Goal: Task Accomplishment & Management: Manage account settings

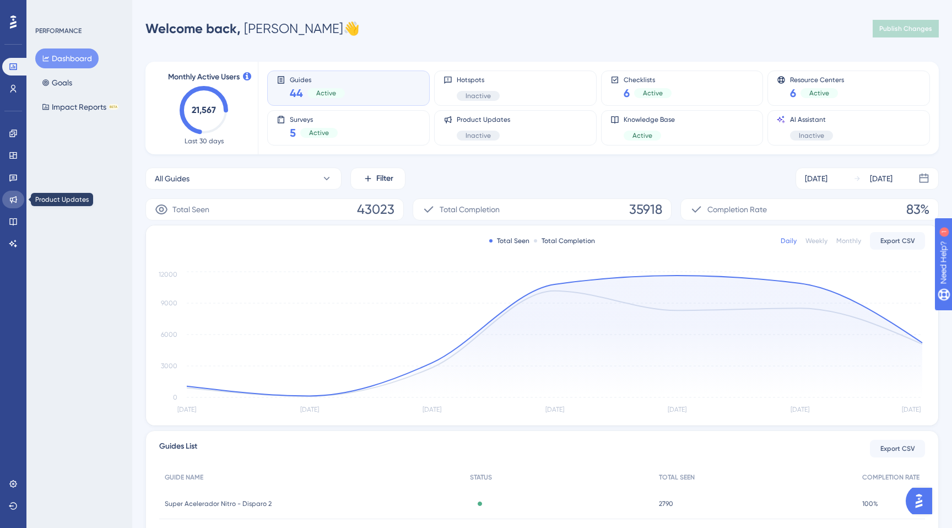
click at [17, 207] on link at bounding box center [13, 200] width 22 height 18
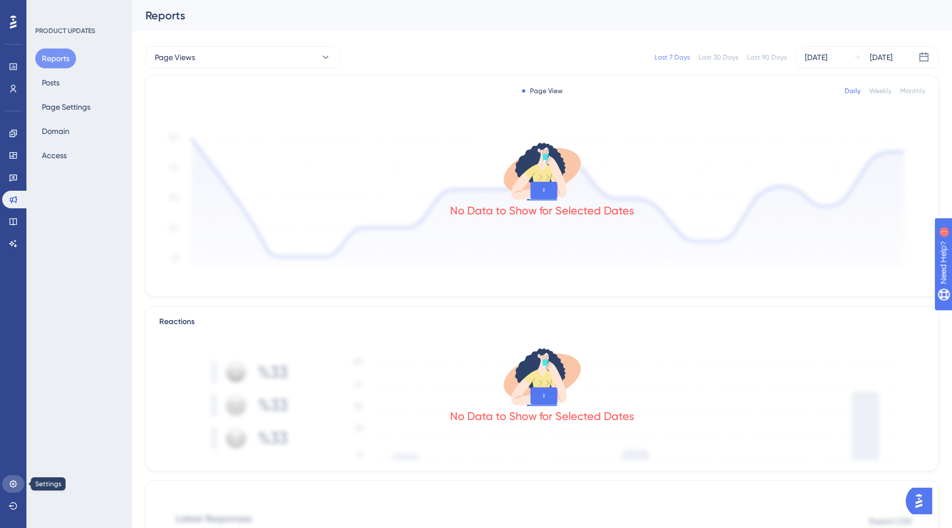
click at [12, 491] on link at bounding box center [13, 484] width 22 height 18
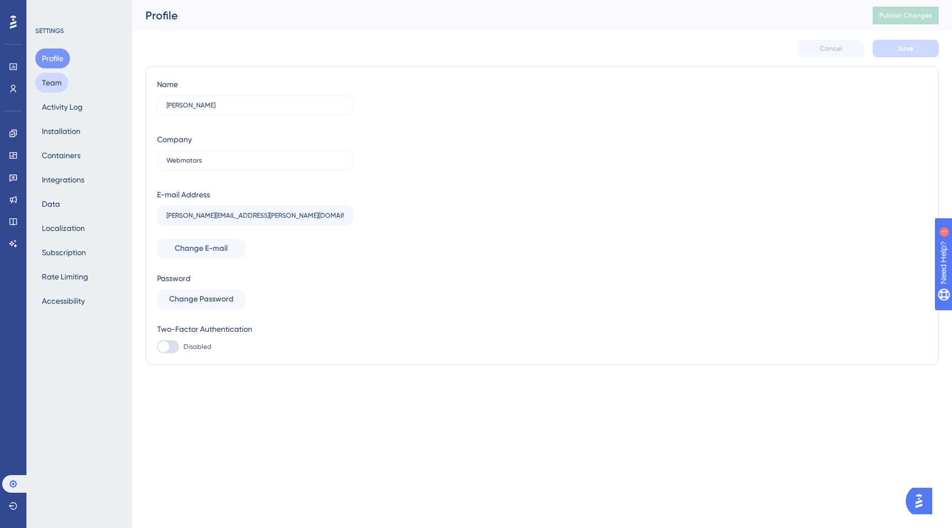
click at [47, 83] on button "Team" at bounding box center [51, 83] width 33 height 20
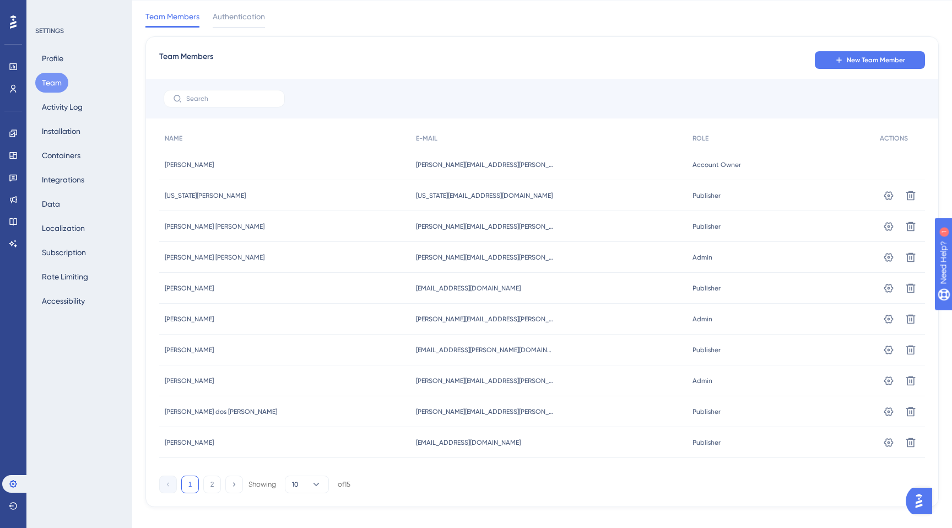
scroll to position [31, 0]
click at [212, 482] on button "2" at bounding box center [212, 483] width 18 height 18
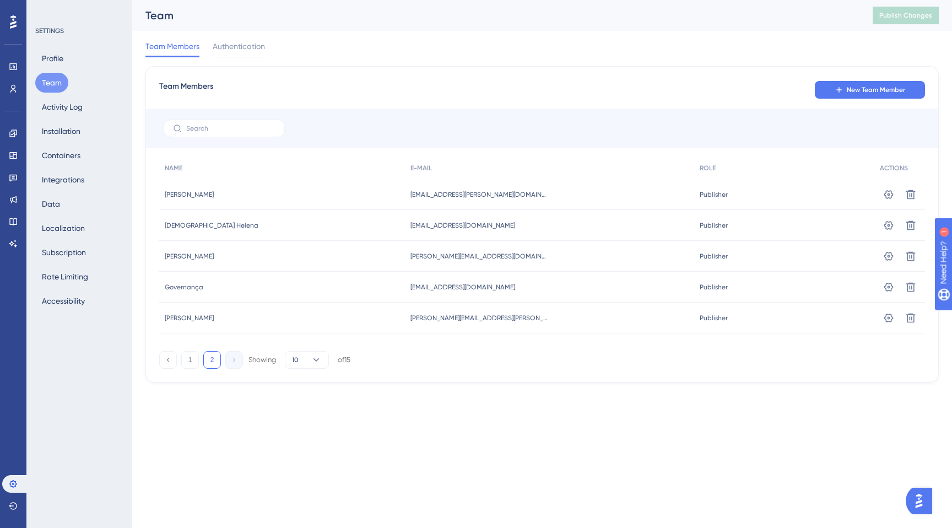
scroll to position [0, 0]
click at [864, 86] on span "New Team Member" at bounding box center [875, 89] width 58 height 9
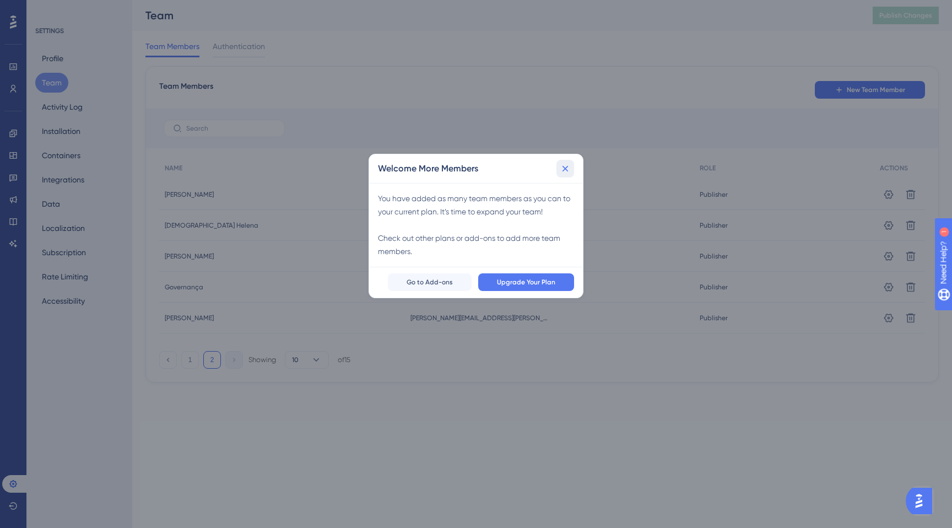
click at [563, 168] on icon at bounding box center [565, 168] width 11 height 11
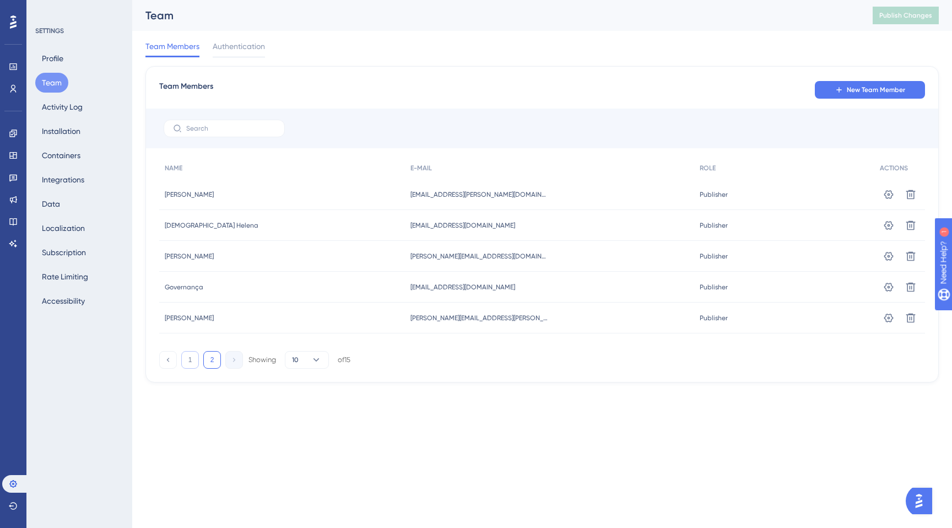
click at [187, 360] on button "1" at bounding box center [190, 360] width 18 height 18
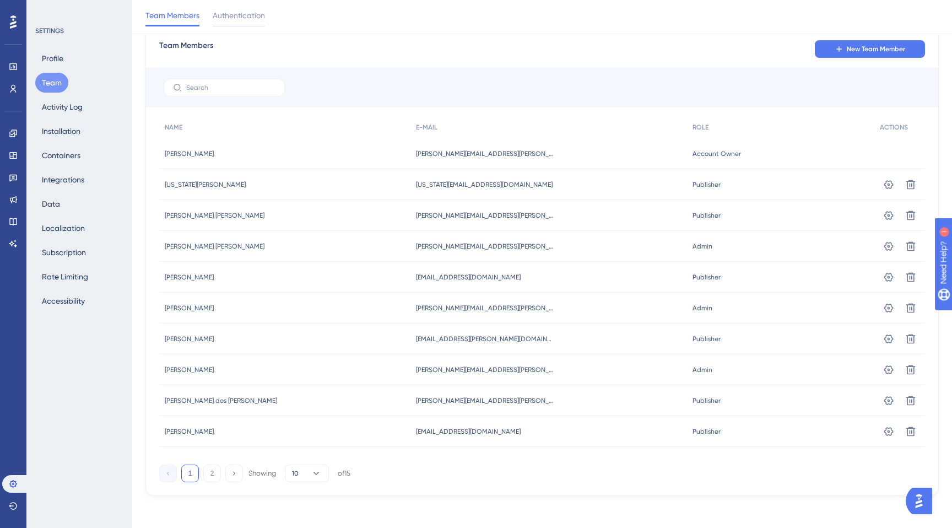
scroll to position [48, 0]
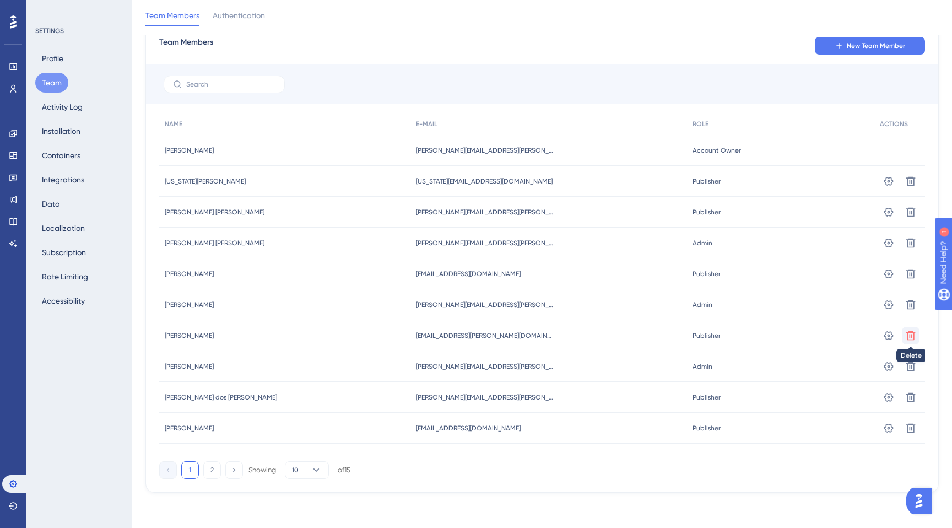
click at [913, 187] on icon at bounding box center [910, 181] width 11 height 11
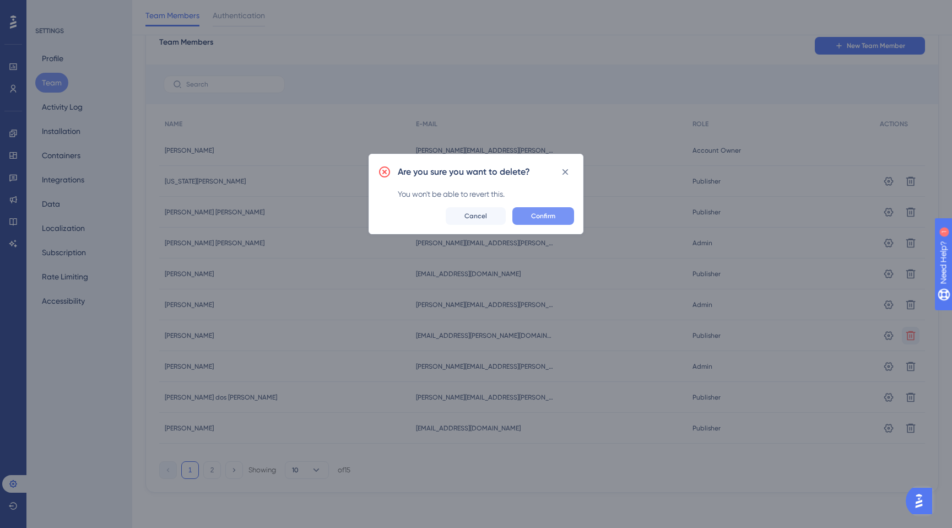
click at [544, 215] on span "Confirm" at bounding box center [543, 215] width 24 height 9
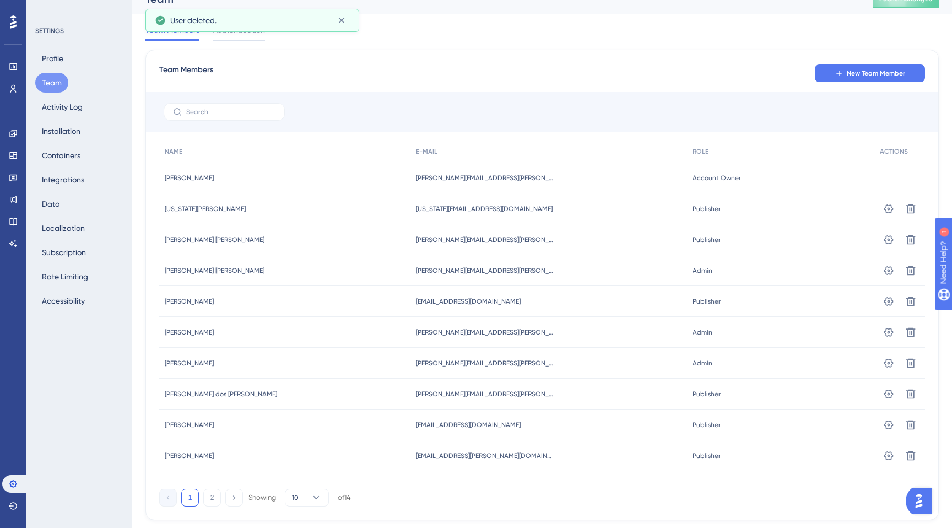
scroll to position [0, 0]
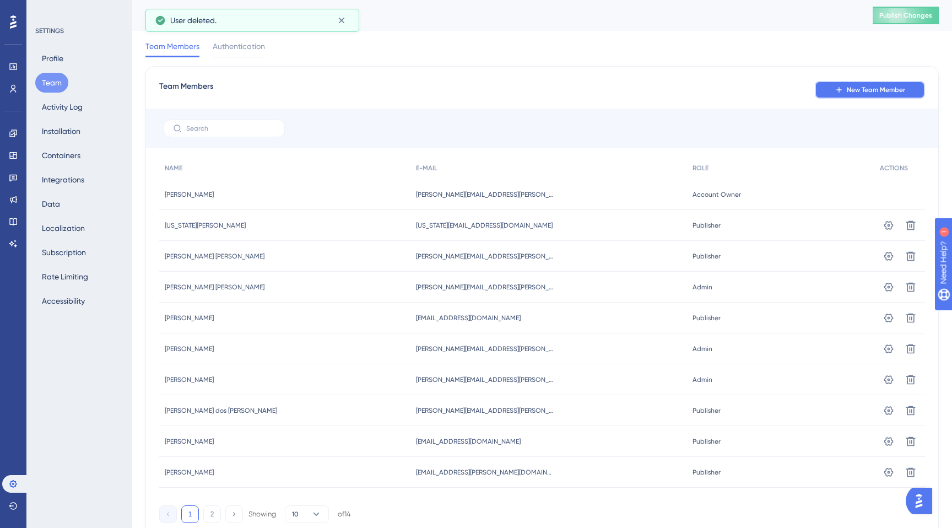
click at [853, 95] on button "New Team Member" at bounding box center [870, 90] width 110 height 18
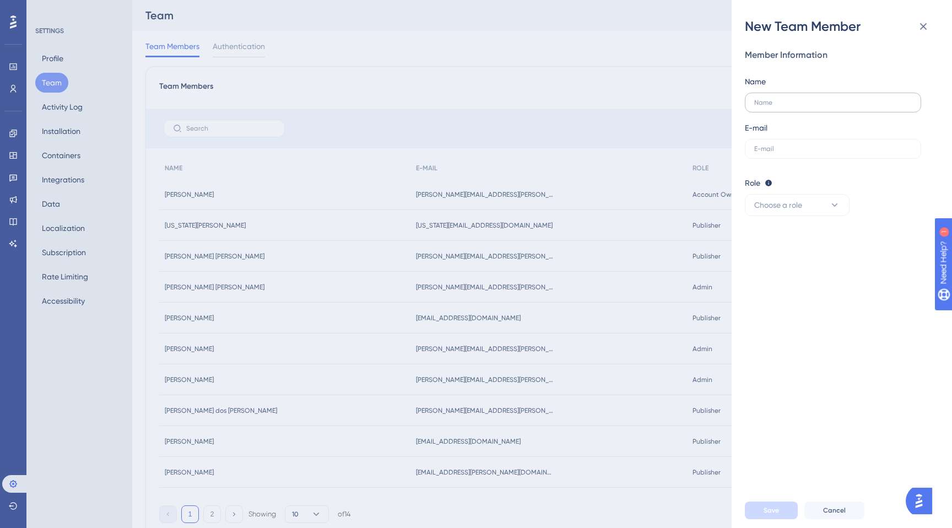
click at [762, 106] on label at bounding box center [833, 103] width 176 height 20
click at [762, 106] on input "text" at bounding box center [833, 103] width 158 height 8
type input "[PERSON_NAME]"
paste input "[EMAIL_ADDRESS][PERSON_NAME][DOMAIN_NAME]"
type input "[EMAIL_ADDRESS][PERSON_NAME][DOMAIN_NAME]"
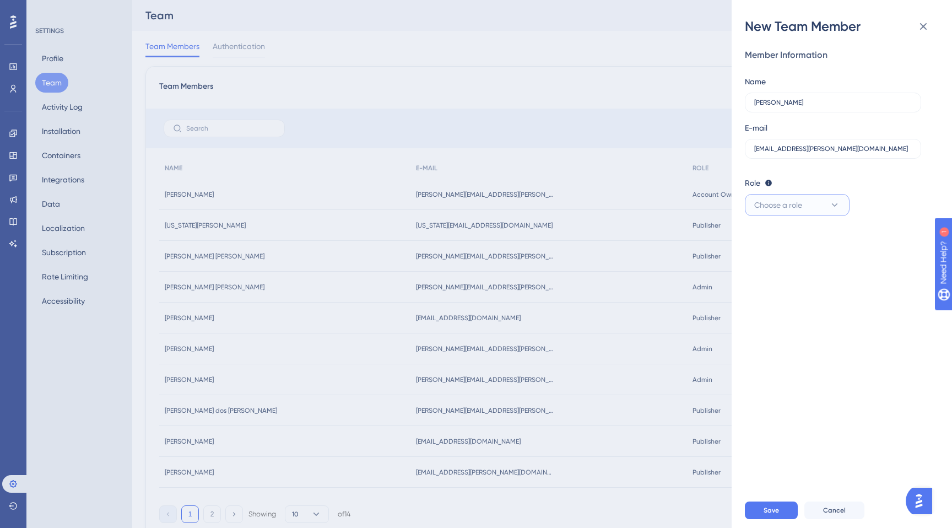
click at [769, 212] on button "Choose a role" at bounding box center [797, 205] width 105 height 22
click at [769, 257] on span "Publisher" at bounding box center [777, 260] width 32 height 13
click at [768, 514] on span "Save" at bounding box center [770, 510] width 15 height 9
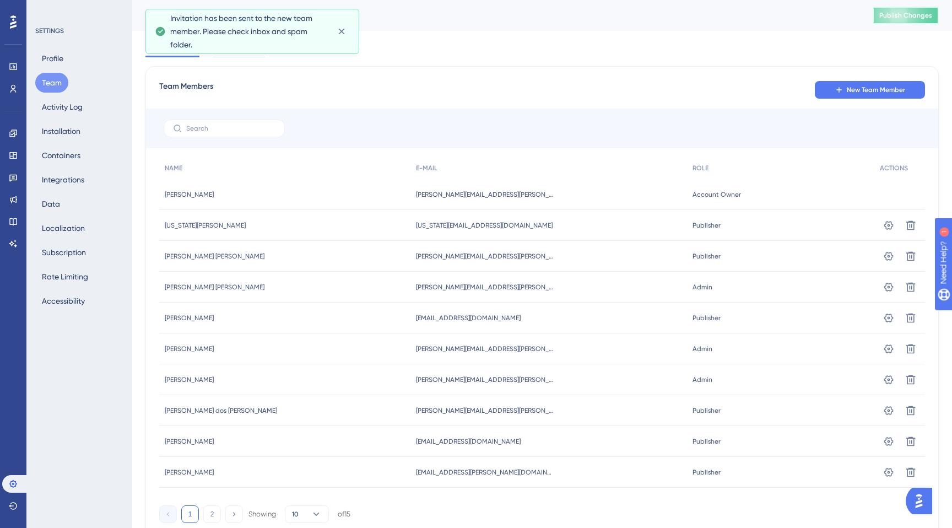
click at [872, 19] on button "Publish Changes" at bounding box center [905, 16] width 66 height 18
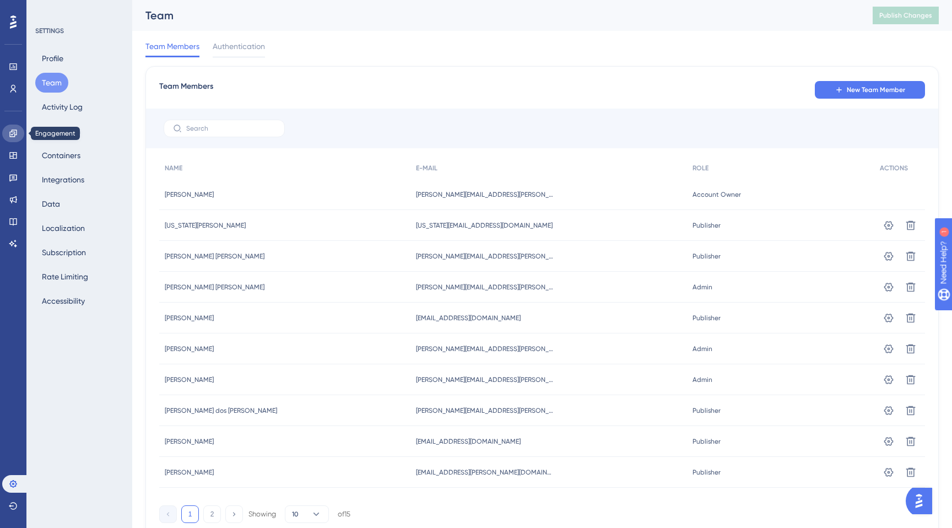
click at [17, 132] on icon at bounding box center [13, 133] width 9 height 9
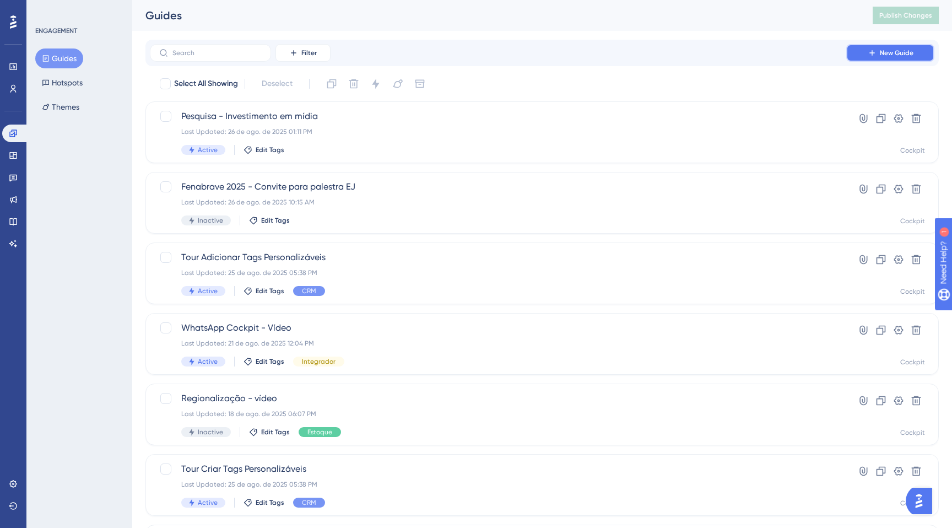
click at [890, 52] on span "New Guide" at bounding box center [896, 52] width 34 height 9
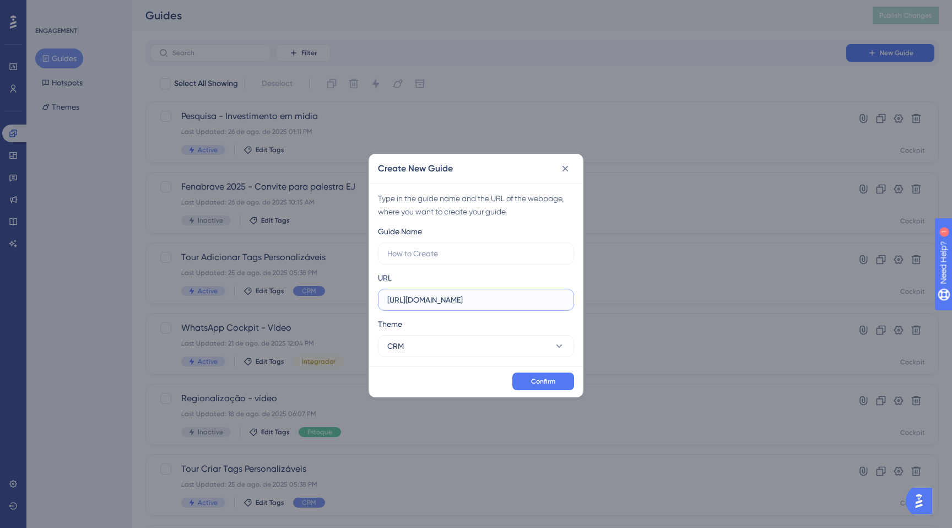
click at [489, 300] on input "[URL][DOMAIN_NAME]" at bounding box center [475, 300] width 177 height 12
click at [479, 296] on input "[URL][DOMAIN_NAME]" at bounding box center [475, 300] width 177 height 12
paste input "/crm/dashboard"
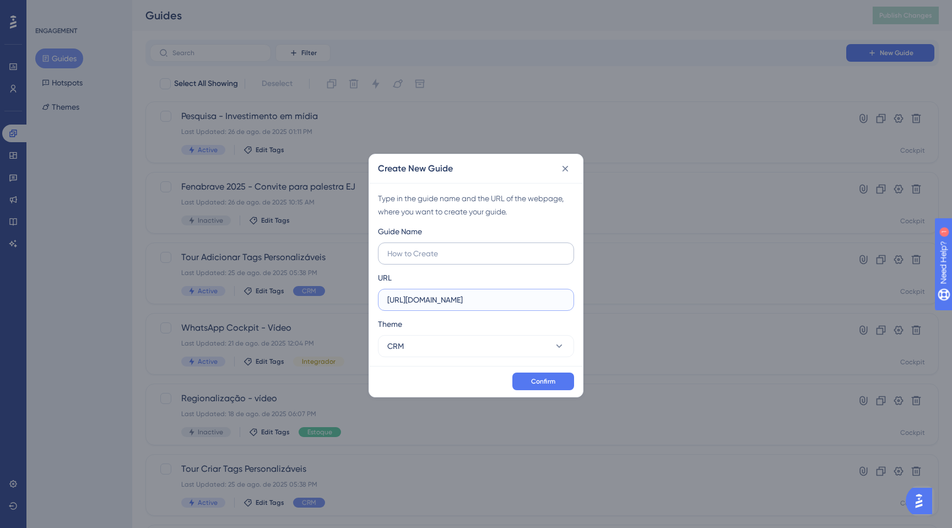
type input "[URL][DOMAIN_NAME]"
click at [455, 254] on input "text" at bounding box center [475, 253] width 177 height 12
type input "Onboarding inicial painel crm"
click at [540, 377] on span "Confirm" at bounding box center [543, 381] width 24 height 9
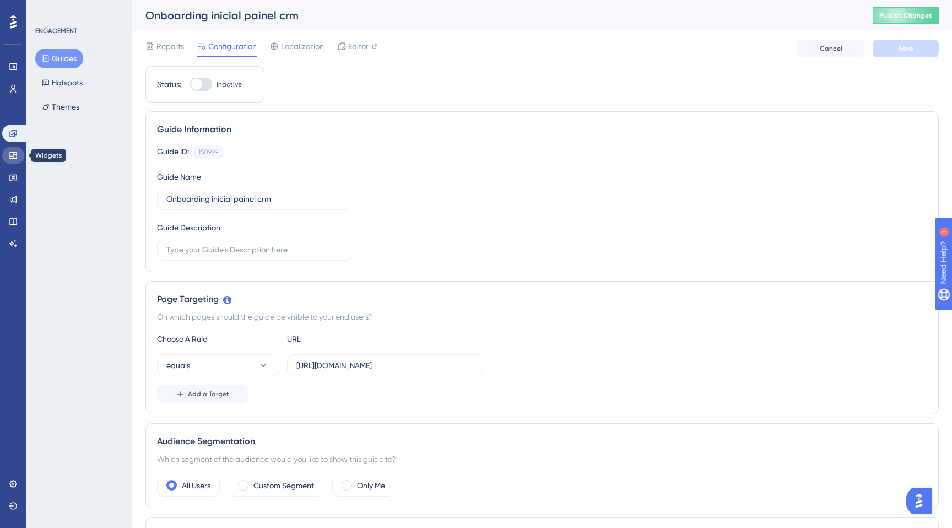
click at [12, 156] on icon at bounding box center [13, 155] width 9 height 9
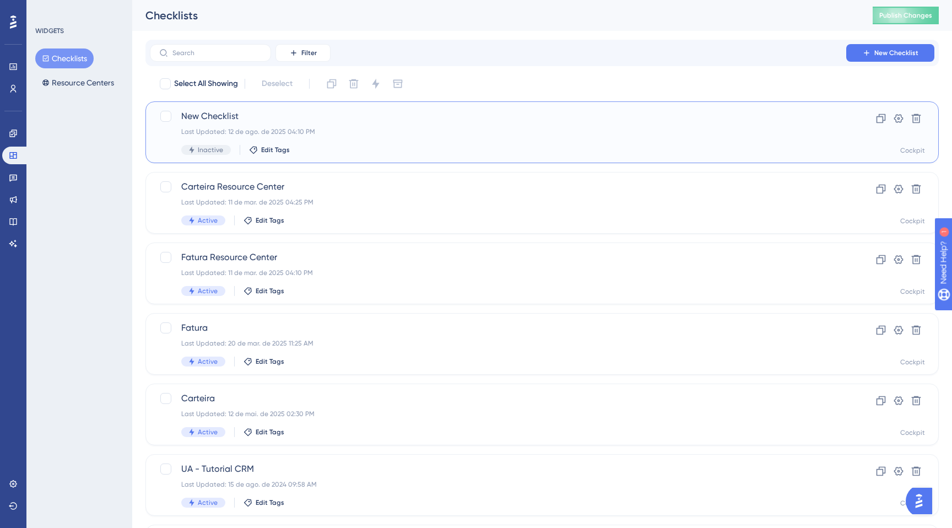
click at [607, 134] on div "Last Updated: 12 de ago. de 2025 04:10 PM" at bounding box center [497, 131] width 633 height 9
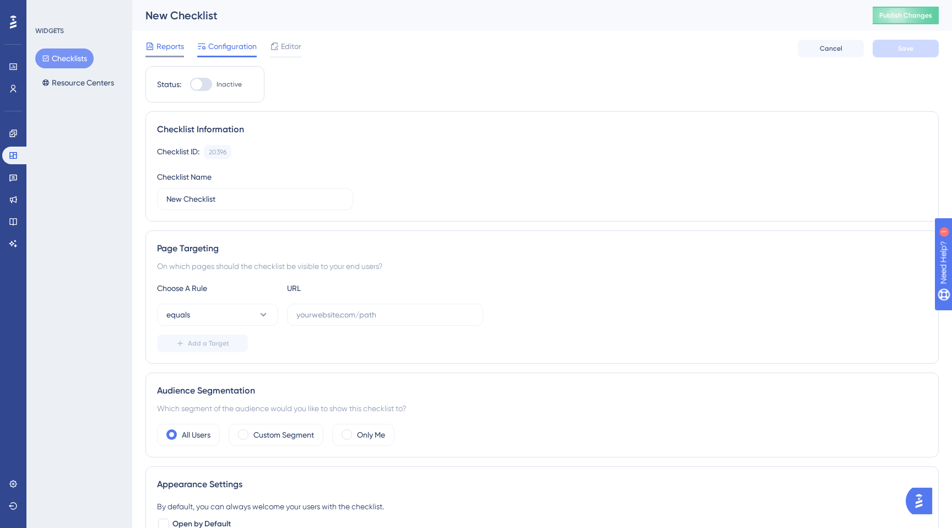
click at [171, 51] on span "Reports" at bounding box center [170, 46] width 28 height 13
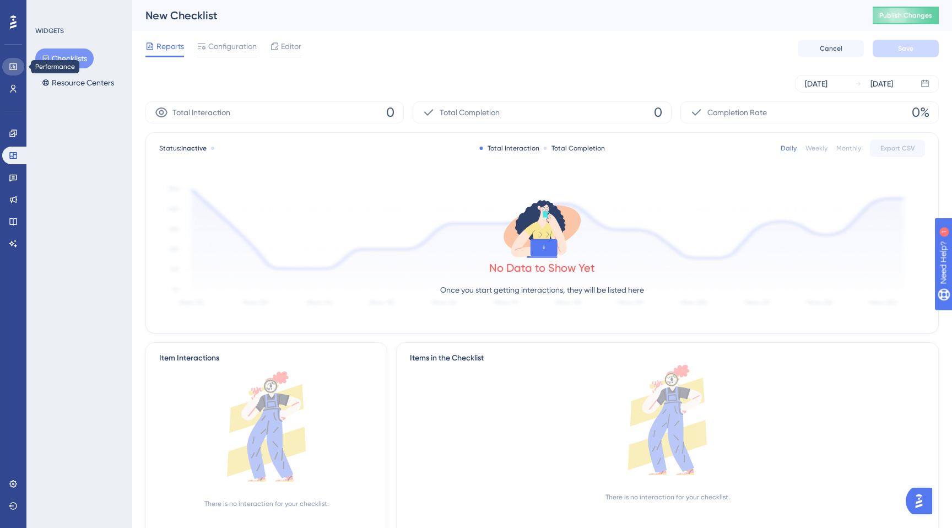
click at [10, 63] on icon at bounding box center [12, 66] width 7 height 7
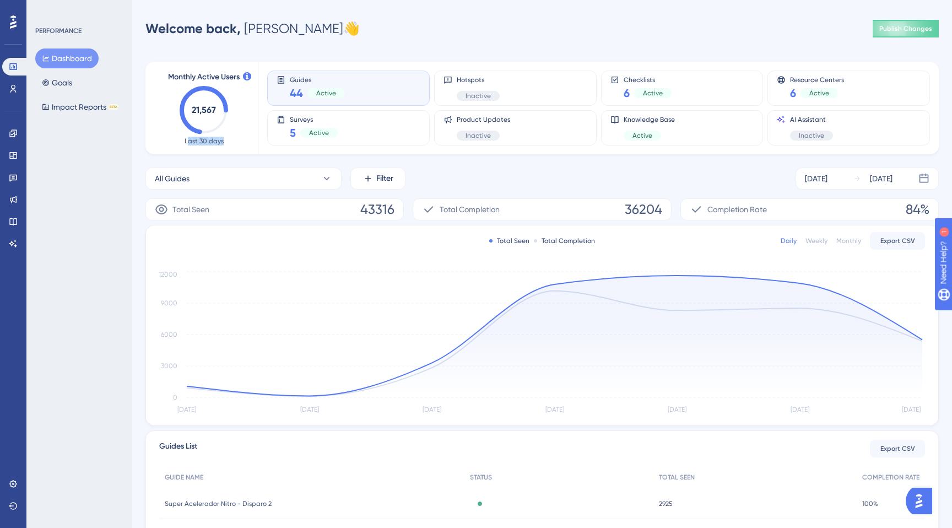
drag, startPoint x: 187, startPoint y: 142, endPoint x: 222, endPoint y: 143, distance: 35.8
click at [222, 143] on span "Last 30 days" at bounding box center [203, 141] width 39 height 9
click at [205, 143] on span "Last 30 days" at bounding box center [203, 141] width 39 height 9
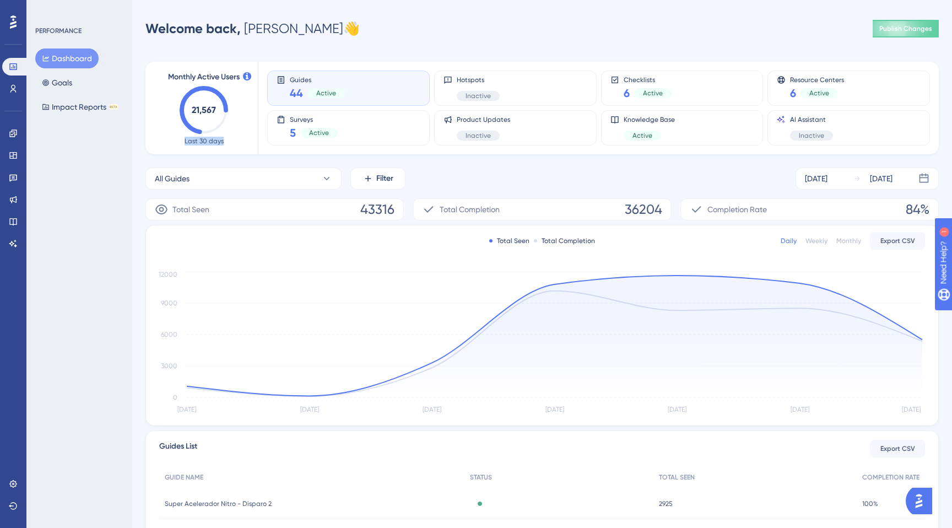
click at [205, 143] on span "Last 30 days" at bounding box center [203, 141] width 39 height 9
click at [16, 160] on link at bounding box center [13, 155] width 22 height 18
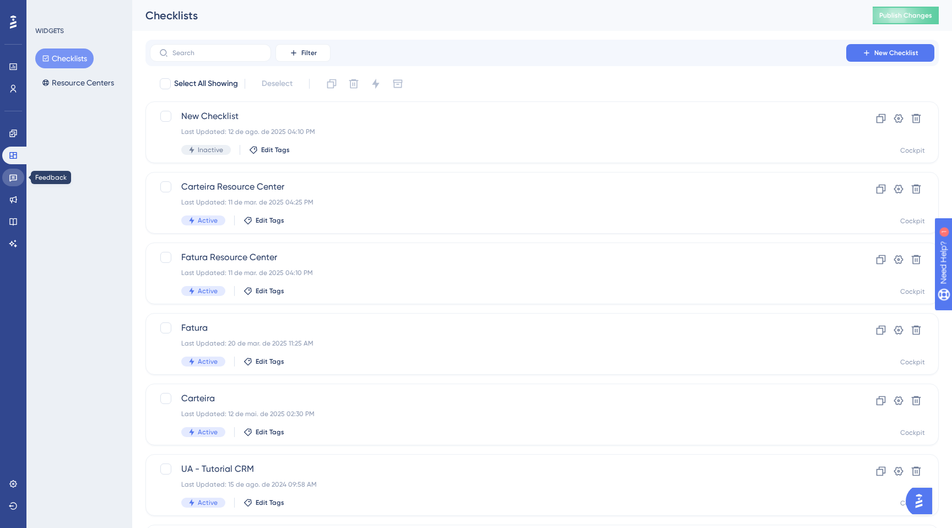
click at [14, 180] on icon at bounding box center [13, 178] width 8 height 7
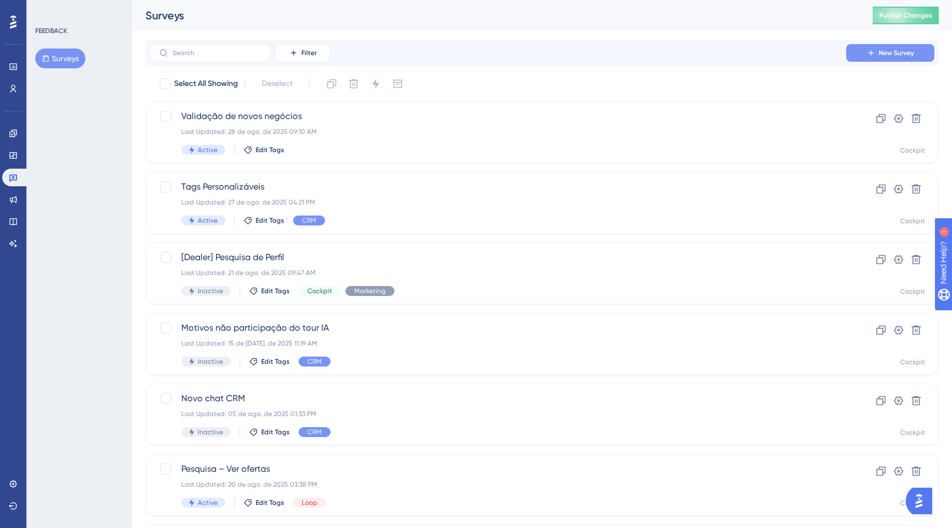
click at [872, 48] on icon at bounding box center [870, 52] width 9 height 9
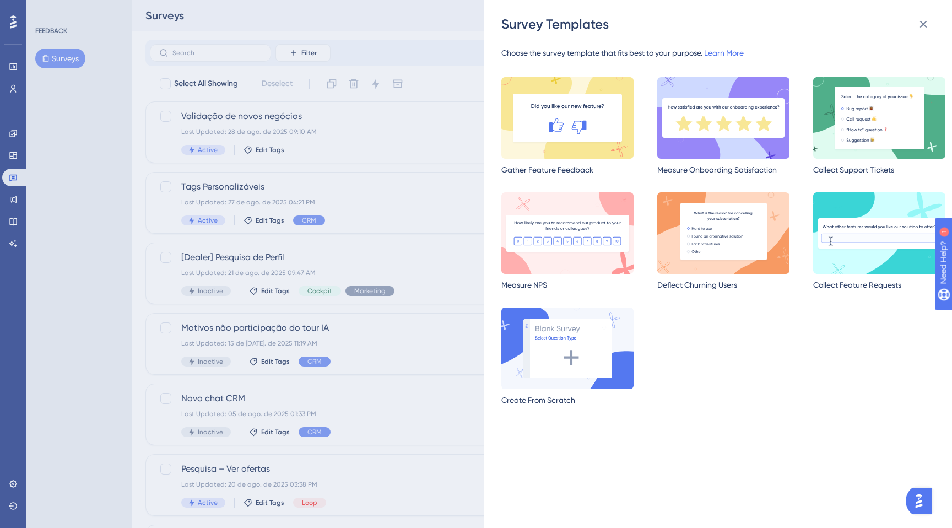
click at [350, 131] on div "Survey Templates Choose the survey template that fits best to your purpose. Lea…" at bounding box center [476, 264] width 952 height 528
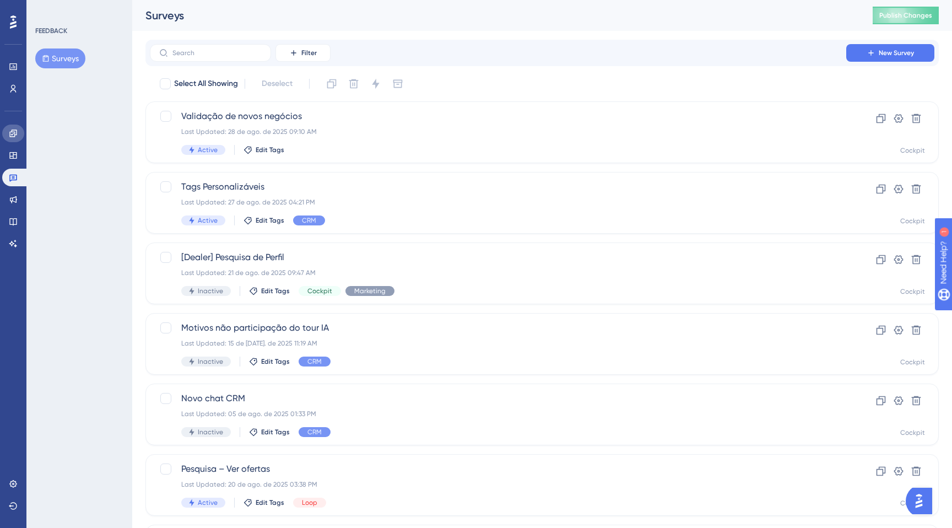
click at [13, 140] on link at bounding box center [13, 133] width 22 height 18
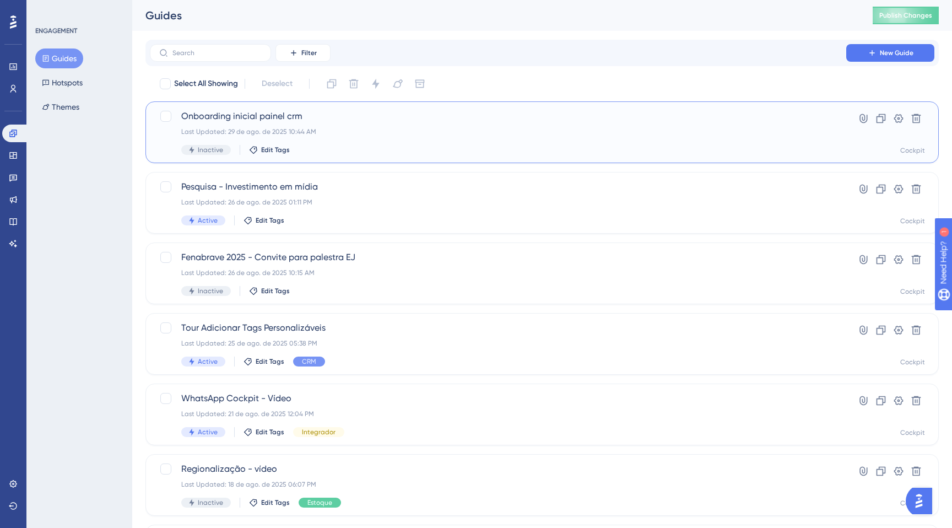
click at [426, 126] on div "Onboarding inicial painel crm Last Updated: 29 de ago. de 2025 10:44 AM Inactiv…" at bounding box center [497, 132] width 633 height 45
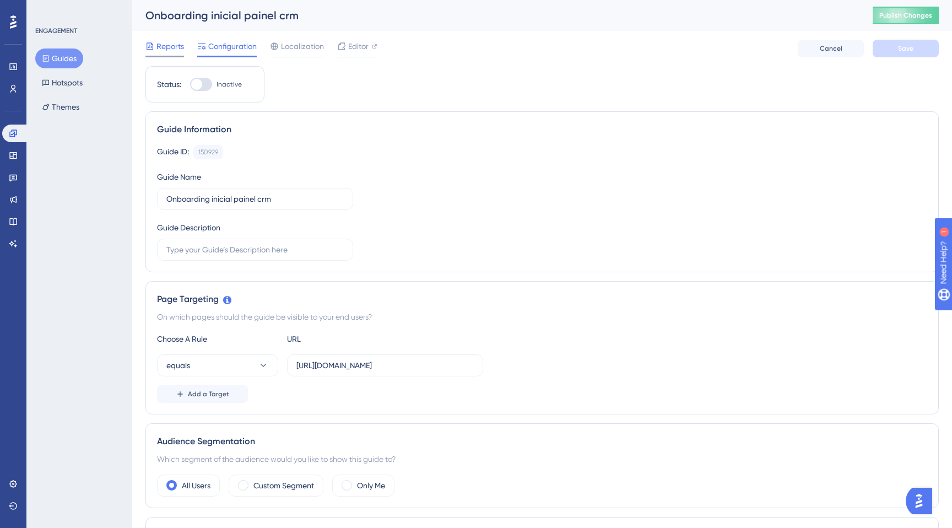
click at [170, 50] on span "Reports" at bounding box center [170, 46] width 28 height 13
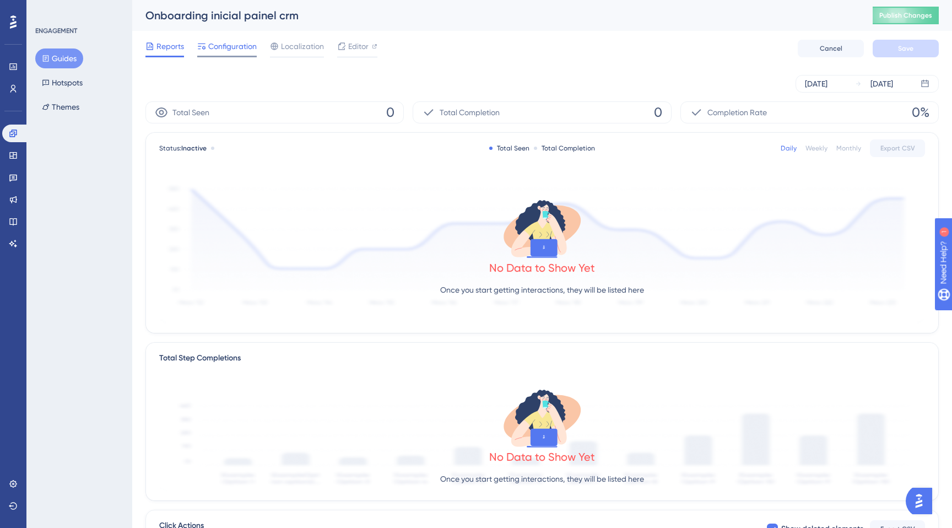
click at [224, 52] on span "Configuration" at bounding box center [232, 46] width 48 height 13
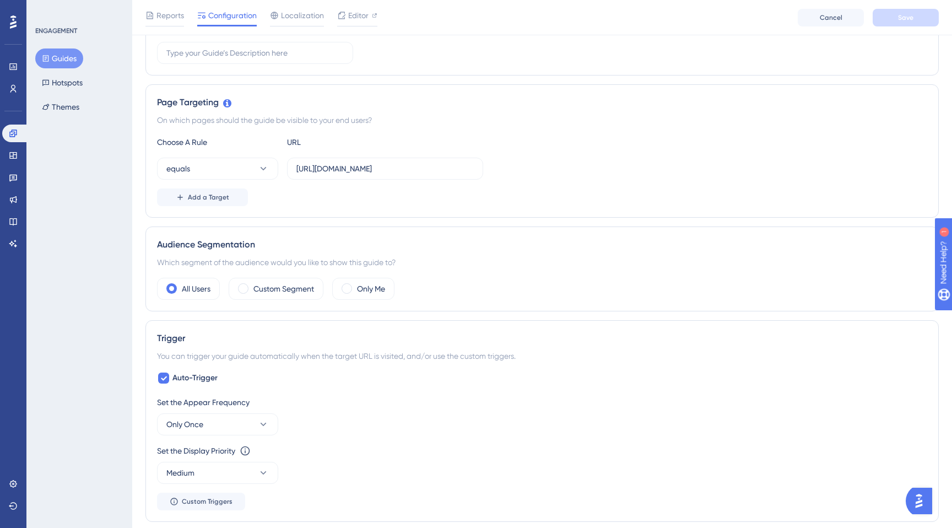
scroll to position [204, 0]
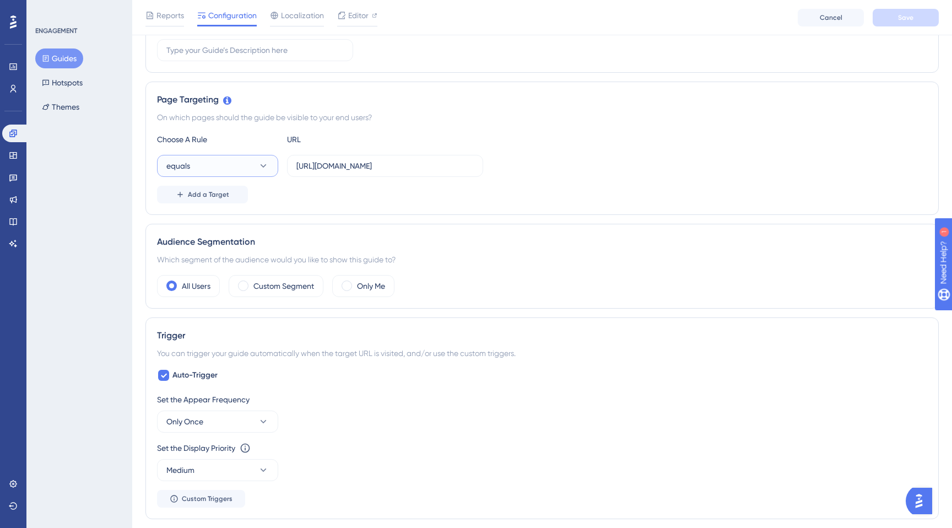
click at [264, 164] on icon at bounding box center [263, 165] width 11 height 11
click at [200, 296] on div "starts with starts with" at bounding box center [217, 287] width 89 height 22
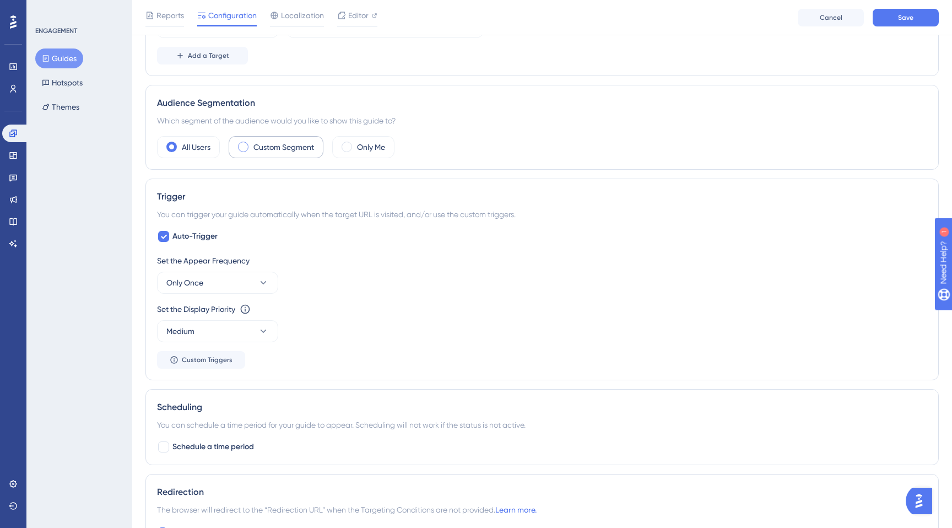
scroll to position [348, 0]
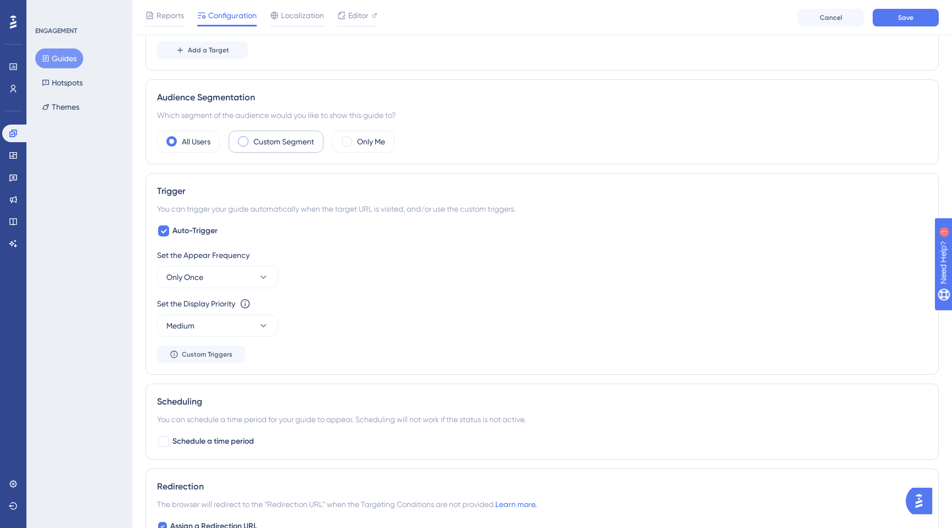
click at [256, 146] on label "Custom Segment" at bounding box center [283, 141] width 61 height 13
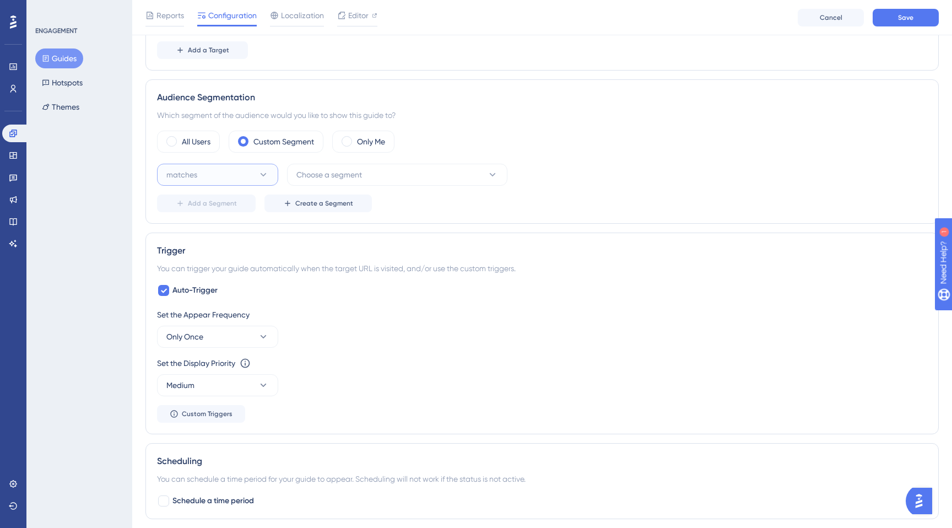
click at [244, 171] on button "matches" at bounding box center [217, 175] width 121 height 22
click at [230, 205] on div "matches matches" at bounding box center [217, 208] width 89 height 22
click at [324, 183] on button "Choose a segment" at bounding box center [397, 175] width 220 height 22
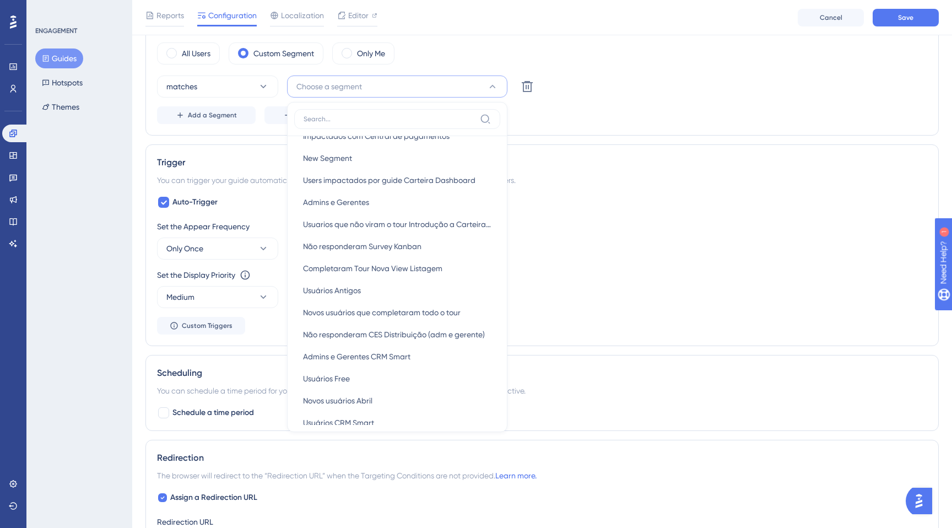
scroll to position [233, 0]
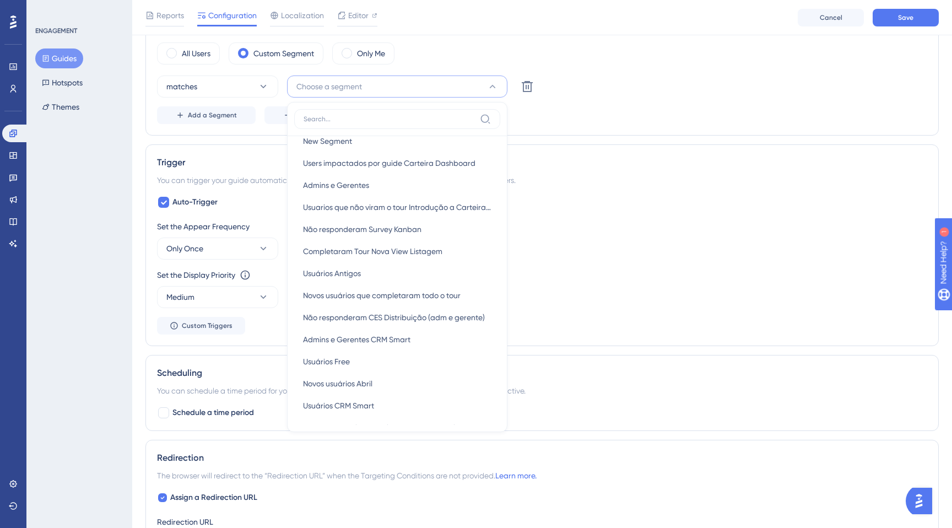
click at [570, 108] on div "Add a Segment Create a Segment" at bounding box center [542, 115] width 770 height 18
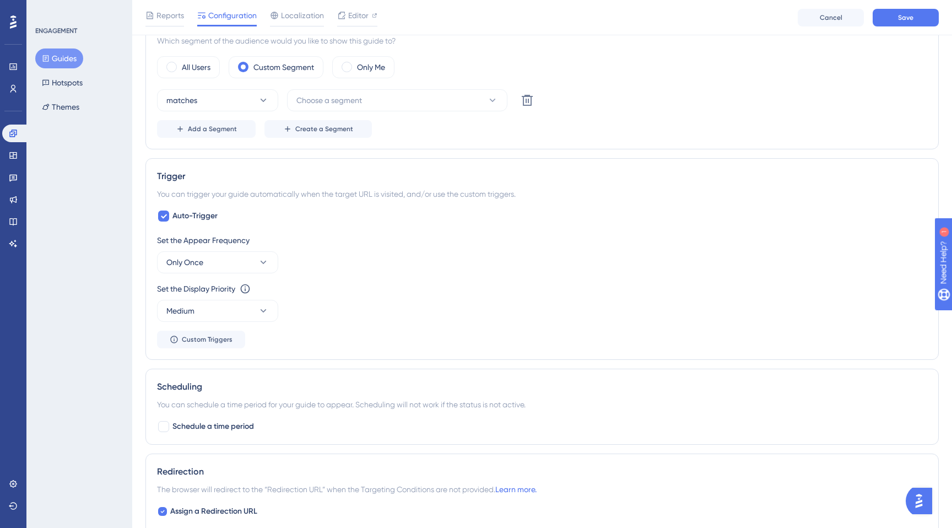
scroll to position [423, 0]
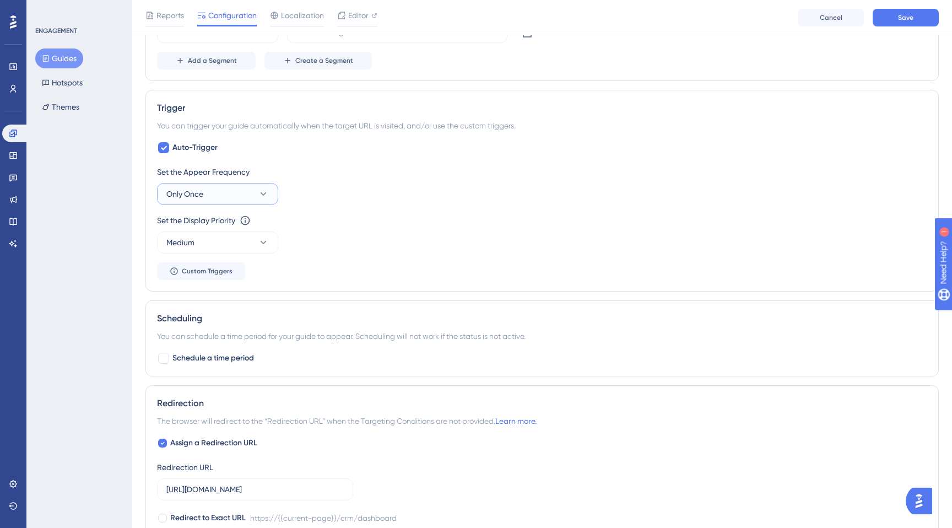
click at [219, 193] on button "Only Once" at bounding box center [217, 194] width 121 height 22
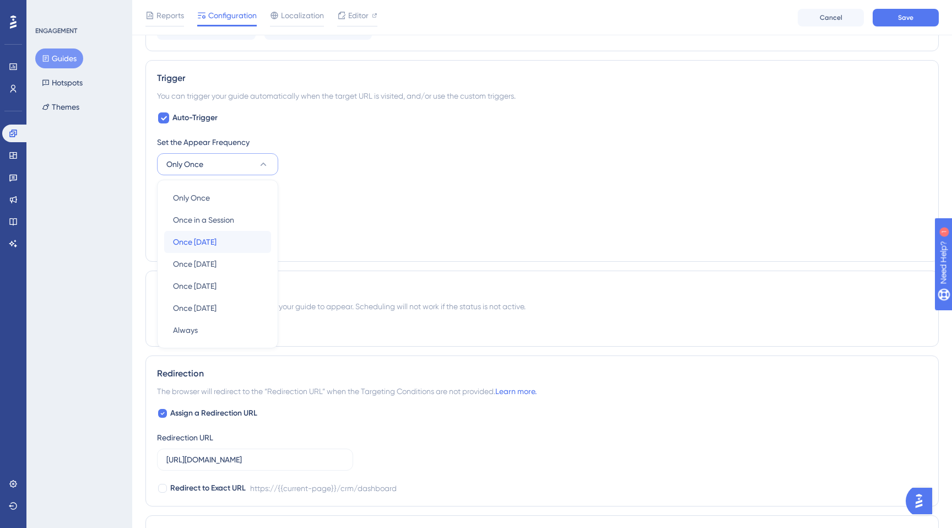
click at [210, 242] on span "Once [DATE]" at bounding box center [195, 241] width 44 height 13
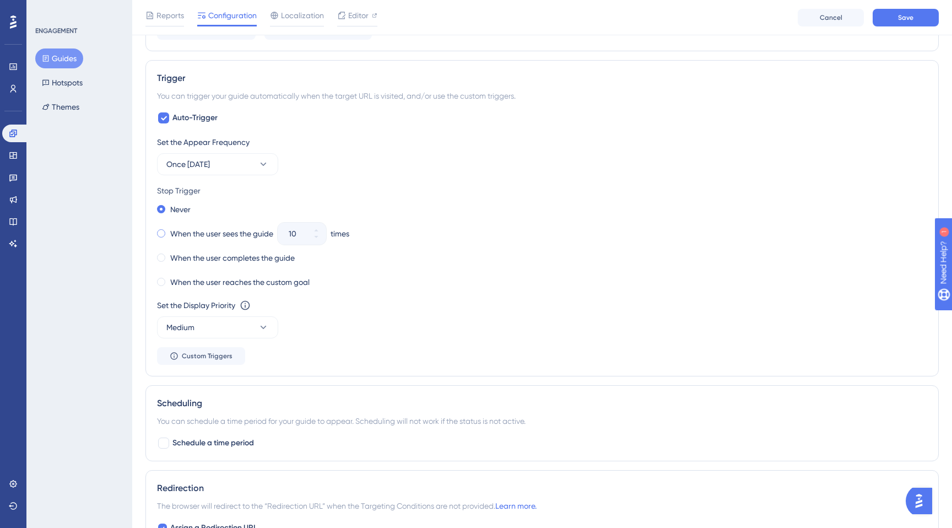
click at [240, 230] on label "When the user sees the guide" at bounding box center [221, 233] width 103 height 13
click at [317, 240] on button "10" at bounding box center [316, 239] width 20 height 11
click at [317, 240] on button "9" at bounding box center [316, 239] width 20 height 11
click at [317, 240] on button "8" at bounding box center [316, 239] width 20 height 11
click at [317, 240] on button "7" at bounding box center [316, 239] width 20 height 11
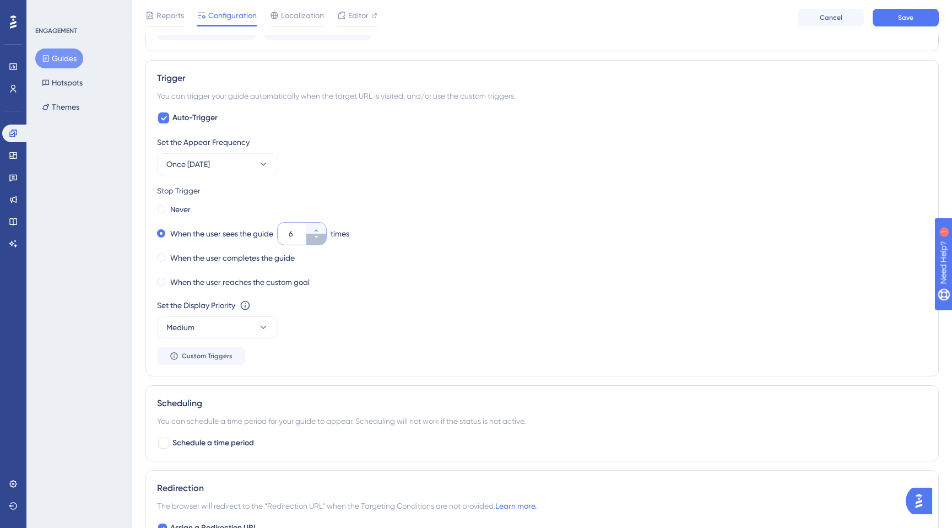
click at [317, 240] on button "6" at bounding box center [316, 239] width 20 height 11
click at [317, 240] on button "5" at bounding box center [316, 239] width 20 height 11
click at [317, 240] on button "4" at bounding box center [316, 239] width 20 height 11
type input "3"
click at [199, 260] on label "When the user completes the guide" at bounding box center [232, 257] width 124 height 13
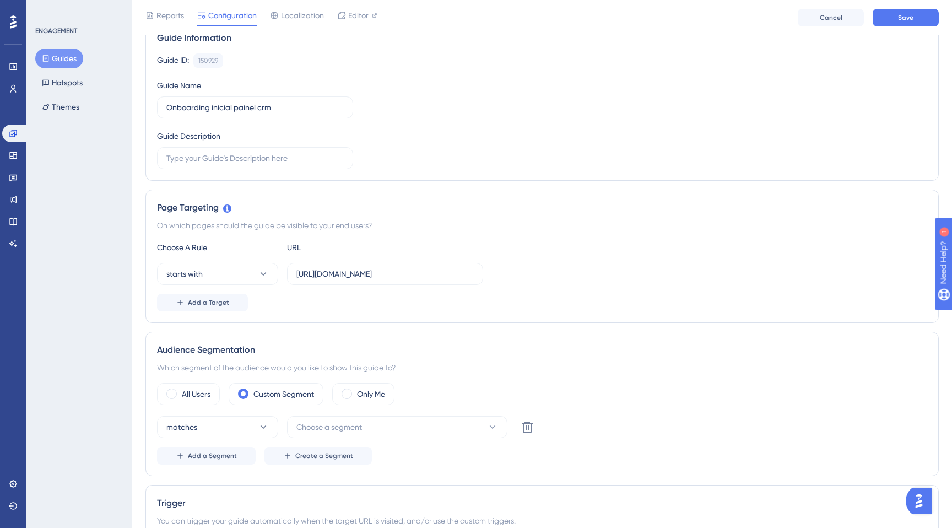
scroll to position [33, 0]
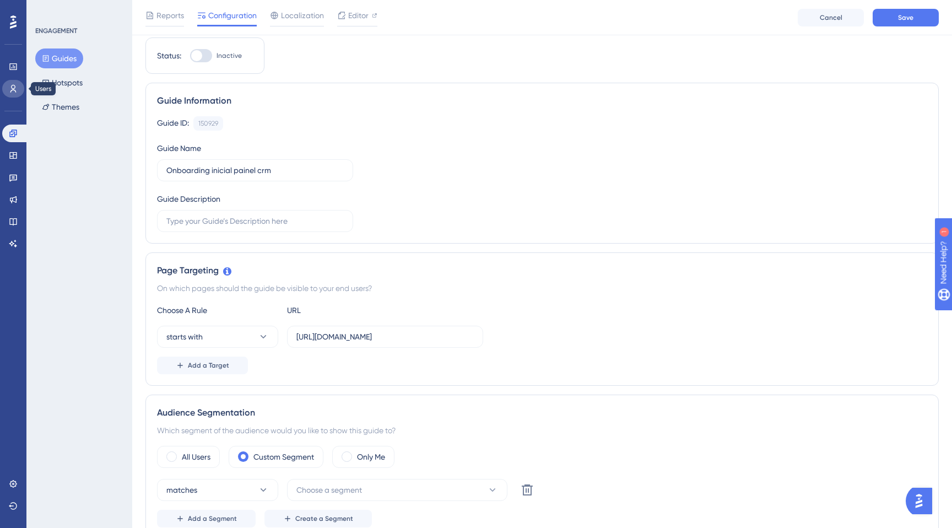
click at [15, 89] on icon at bounding box center [13, 88] width 9 height 9
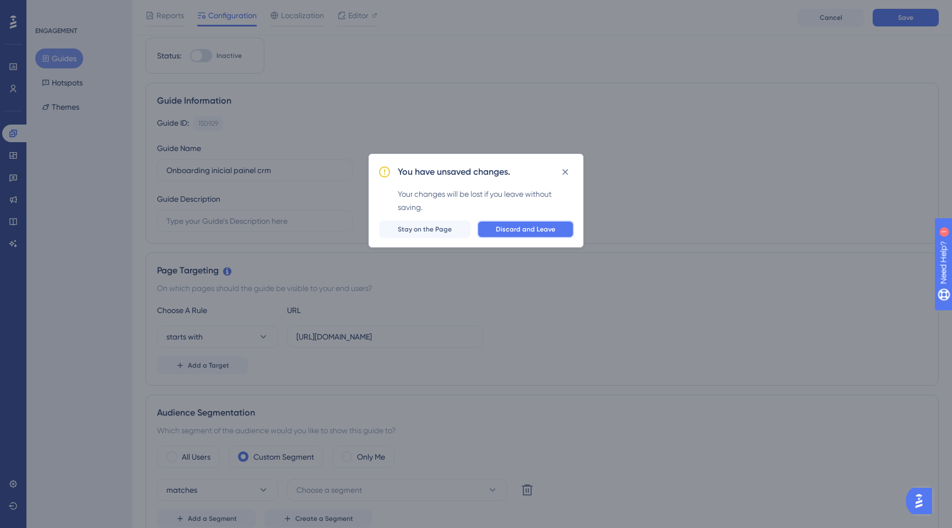
click at [512, 228] on span "Discard and Leave" at bounding box center [525, 229] width 59 height 9
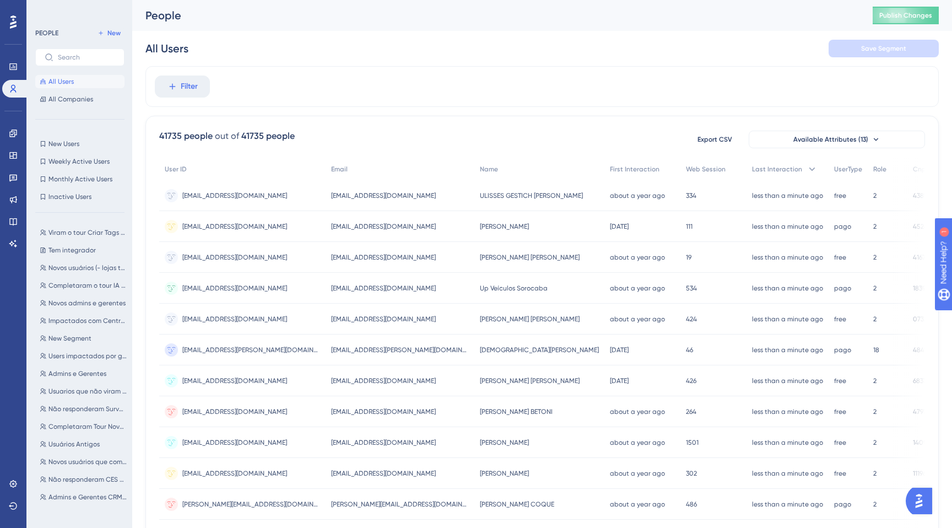
click at [162, 138] on div "41735 people" at bounding box center [185, 135] width 53 height 13
click at [324, 139] on div "41735 people out of 41735 people Export CSV Available Attributes (13)" at bounding box center [541, 139] width 765 height 20
click at [833, 138] on span "Available Attributes (13)" at bounding box center [830, 139] width 75 height 9
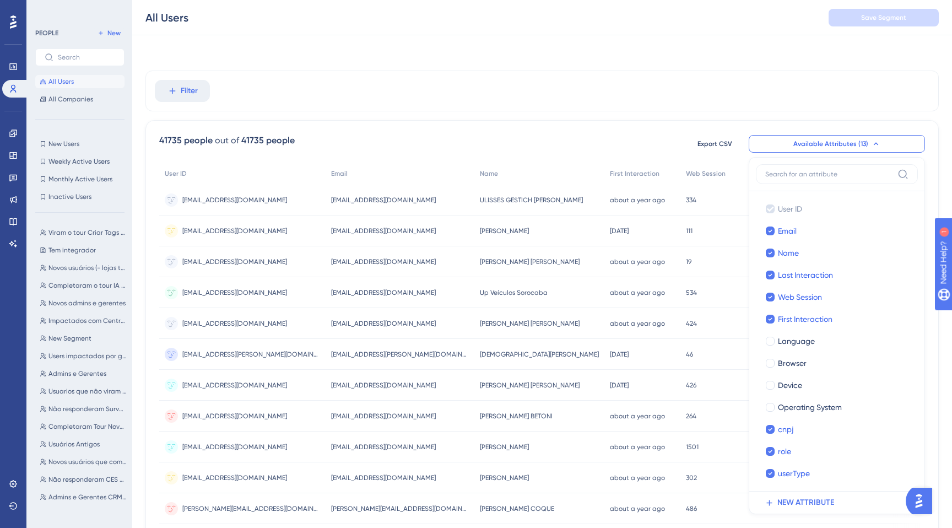
scroll to position [67, 0]
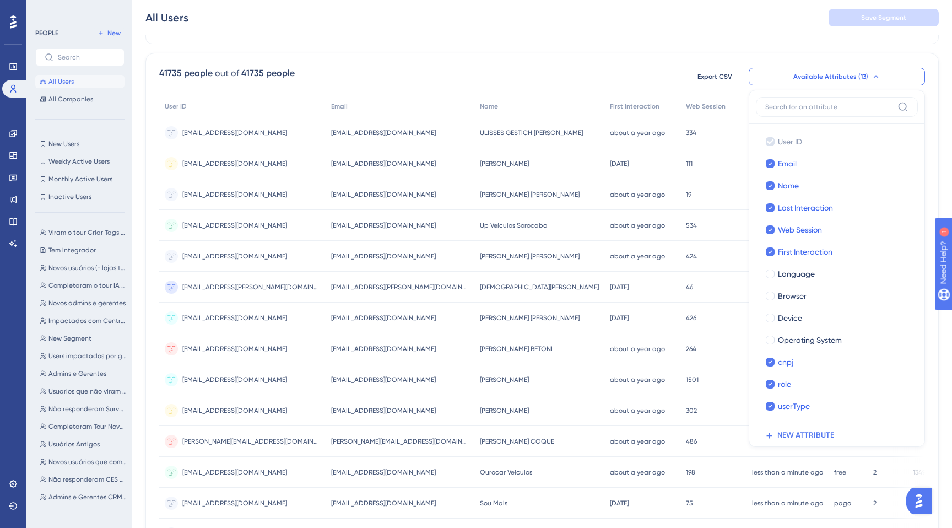
click at [700, 50] on div "Filter 41735 people out of 41735 people Export CSV Available Attributes (13) Us…" at bounding box center [541, 393] width 793 height 780
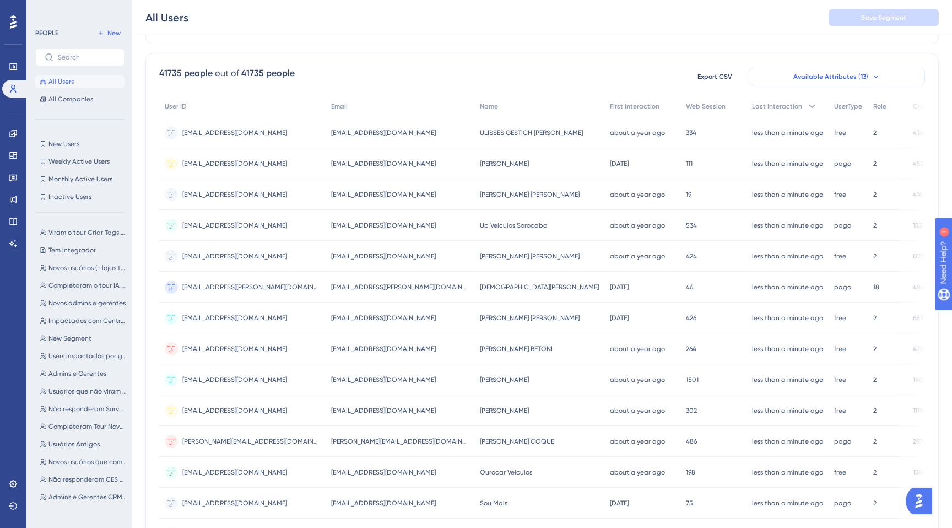
click at [892, 78] on button "Available Attributes (13)" at bounding box center [836, 77] width 176 height 18
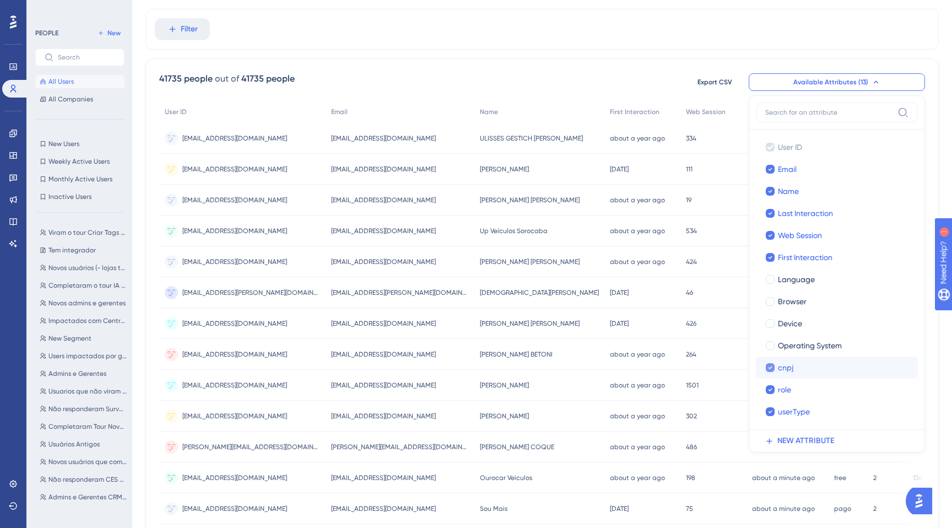
scroll to position [0, 0]
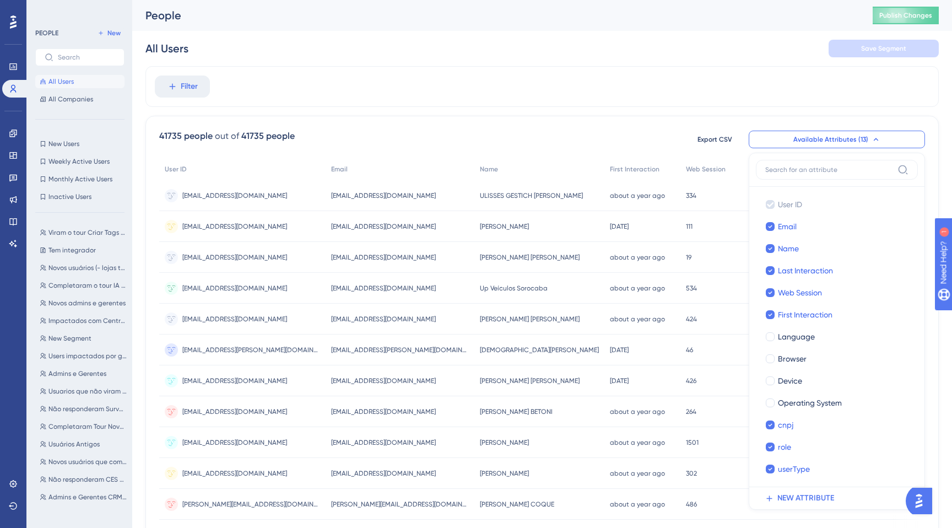
click at [617, 124] on div "41735 people out of 41735 people Export CSV Available Attributes (13) User ID U…" at bounding box center [541, 481] width 793 height 730
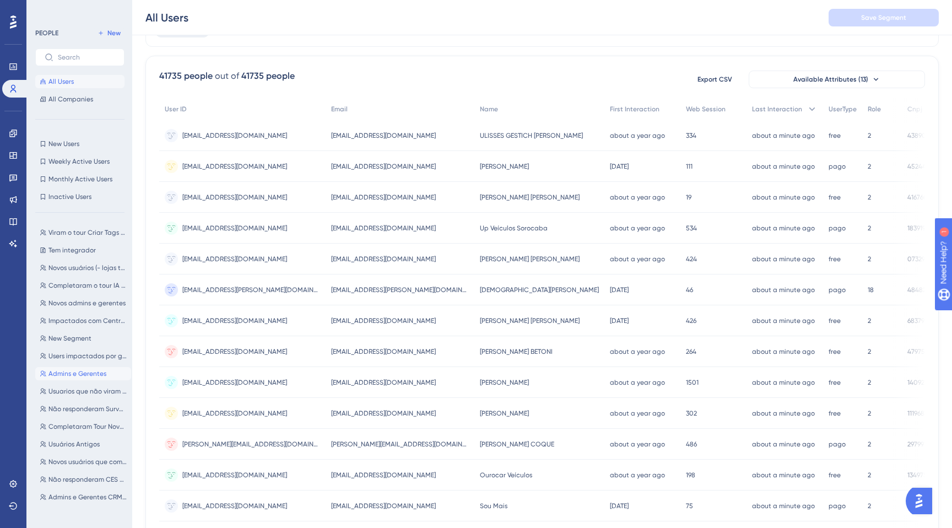
click at [81, 371] on span "Admins e Gerentes" at bounding box center [77, 373] width 58 height 9
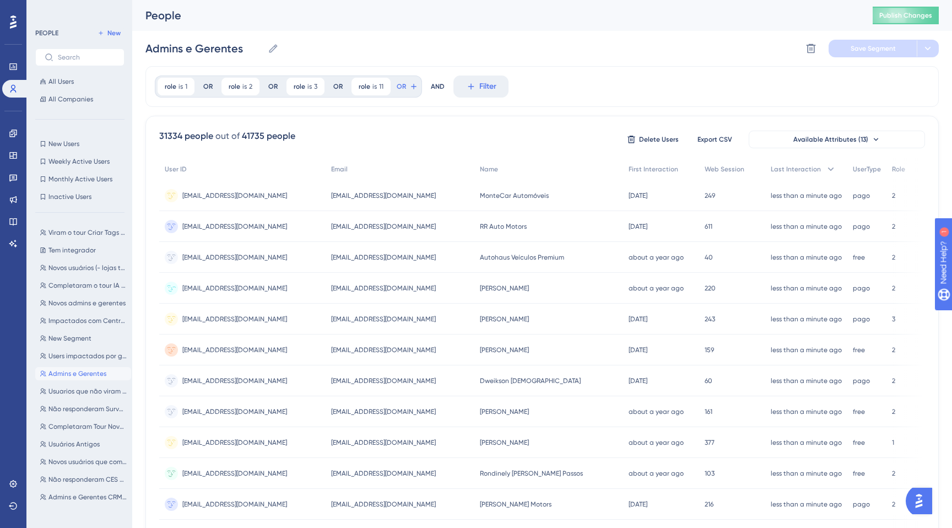
scroll to position [1, 0]
click at [72, 446] on span "Usuários Antigos" at bounding box center [73, 443] width 51 height 9
type input "Usuários Antigos"
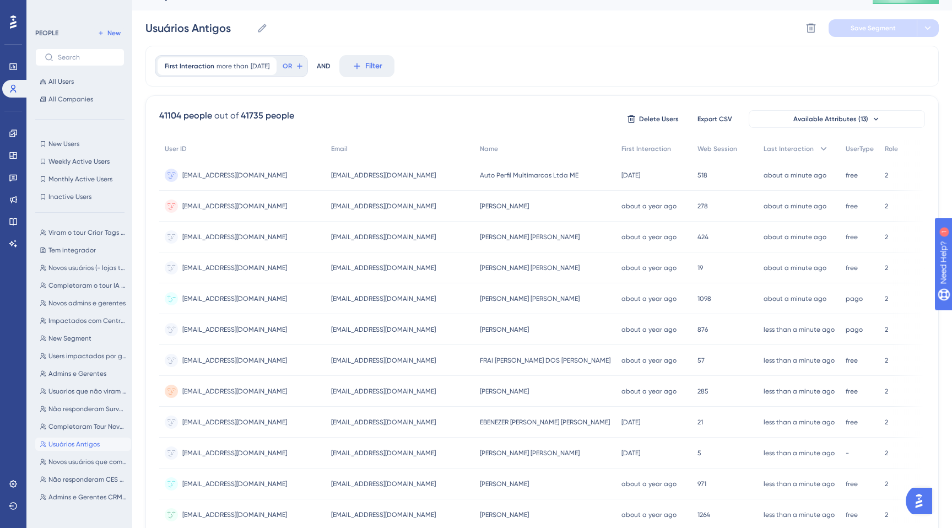
scroll to position [23, 0]
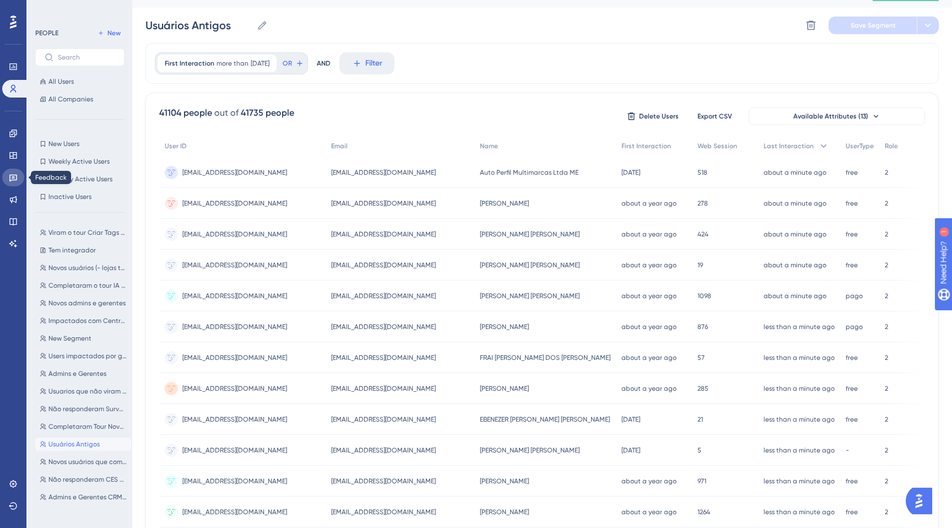
click at [15, 182] on link at bounding box center [13, 178] width 22 height 18
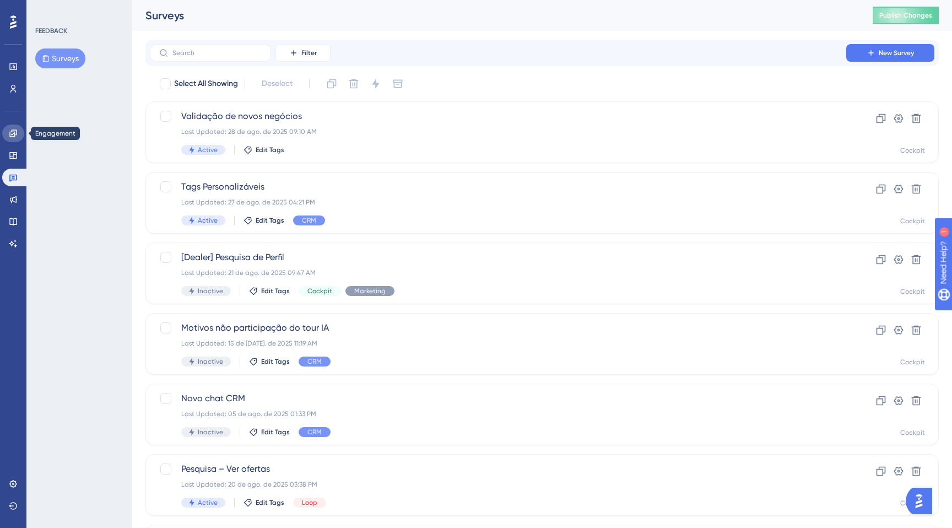
click at [16, 138] on link at bounding box center [13, 133] width 22 height 18
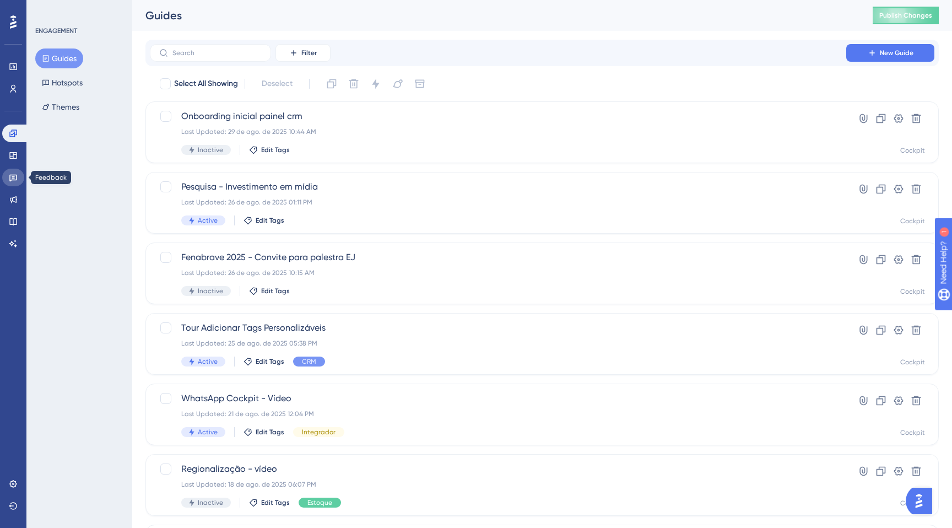
click at [18, 177] on link at bounding box center [13, 178] width 22 height 18
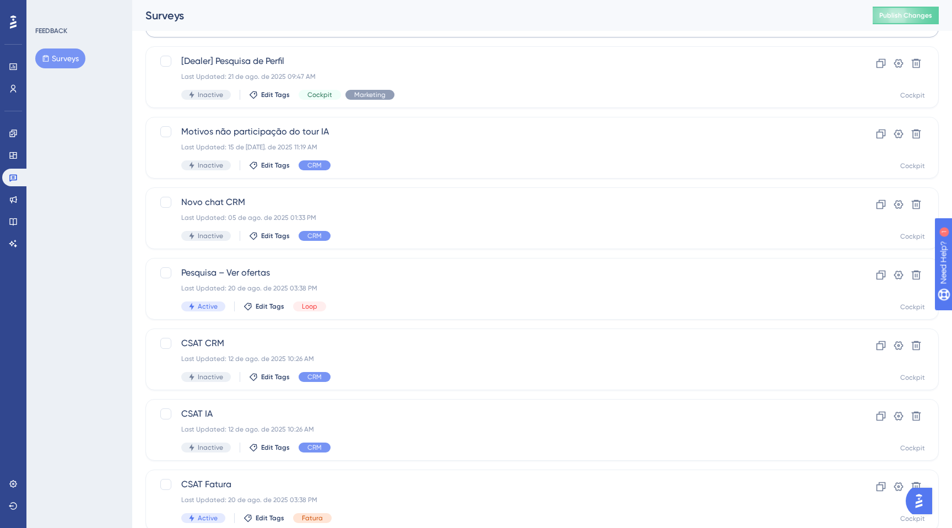
scroll to position [200, 0]
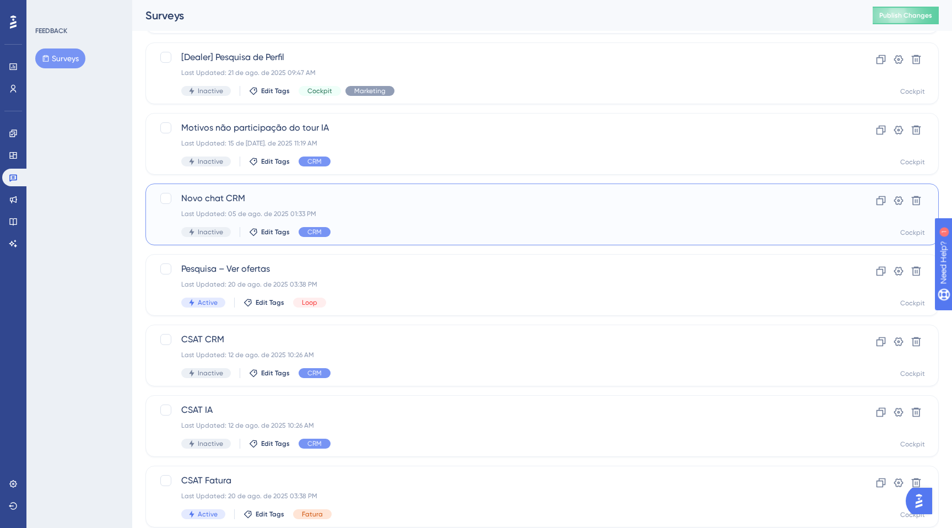
click at [370, 225] on div "Novo chat CRM Last Updated: 05 de ago. de 2025 01:33 PM Inactive Edit Tags CRM" at bounding box center [497, 214] width 633 height 45
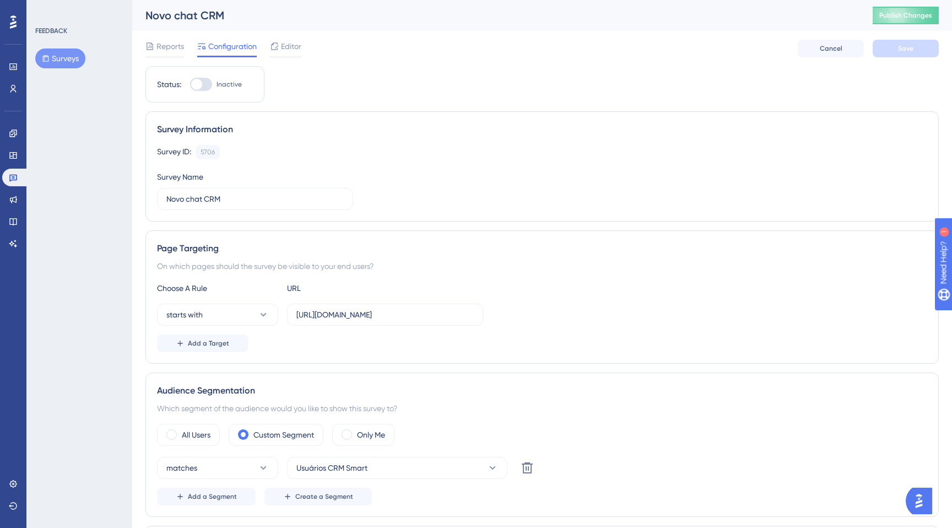
click at [168, 50] on span "Reports" at bounding box center [170, 46] width 28 height 13
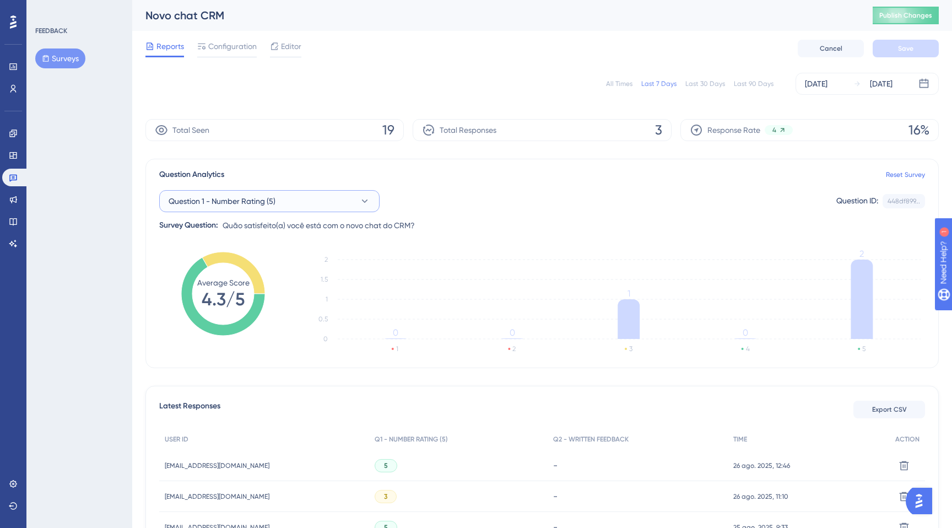
click at [308, 203] on button "Question 1 - Number Rating (5)" at bounding box center [269, 201] width 220 height 22
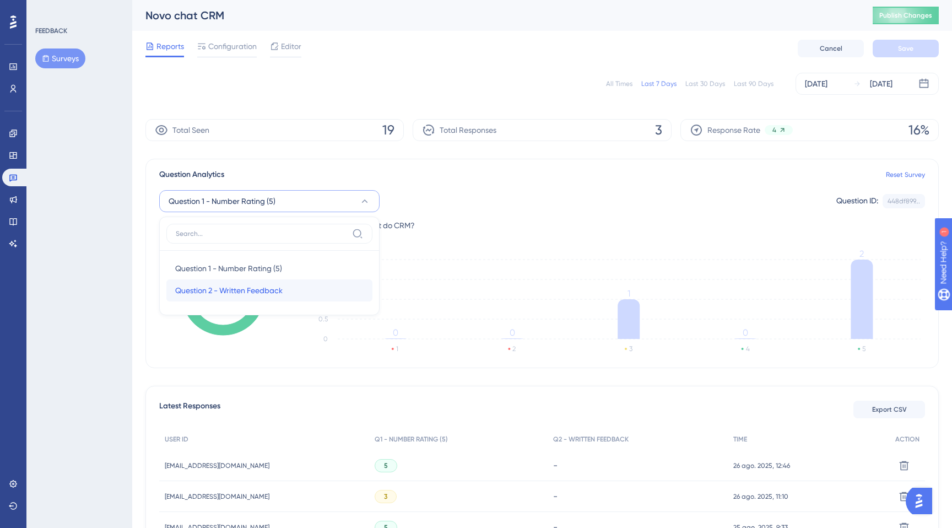
click at [251, 291] on span "Question 2 - Written Feedback" at bounding box center [228, 290] width 107 height 13
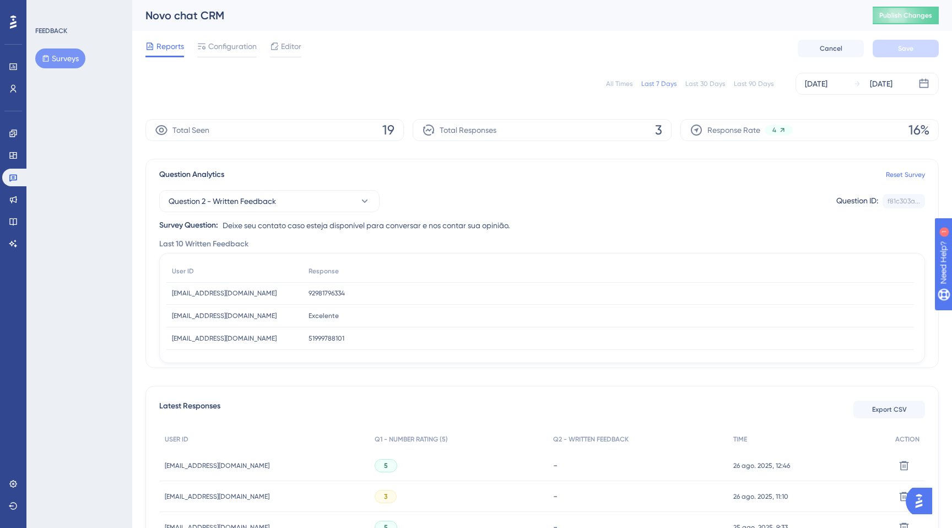
click at [318, 292] on span "92981796334" at bounding box center [326, 293] width 36 height 9
drag, startPoint x: 170, startPoint y: 293, endPoint x: 243, endPoint y: 294, distance: 73.2
click at [243, 294] on div "[EMAIL_ADDRESS][DOMAIN_NAME] [EMAIL_ADDRESS][DOMAIN_NAME]" at bounding box center [234, 293] width 137 height 23
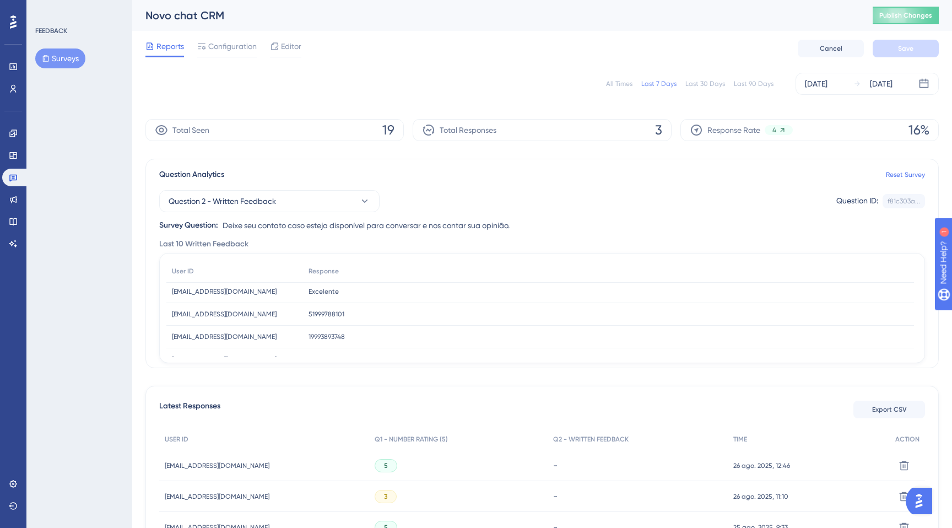
click at [319, 295] on span "Excelente" at bounding box center [323, 291] width 30 height 9
click at [348, 303] on div "51999788101 51999788101" at bounding box center [608, 314] width 611 height 23
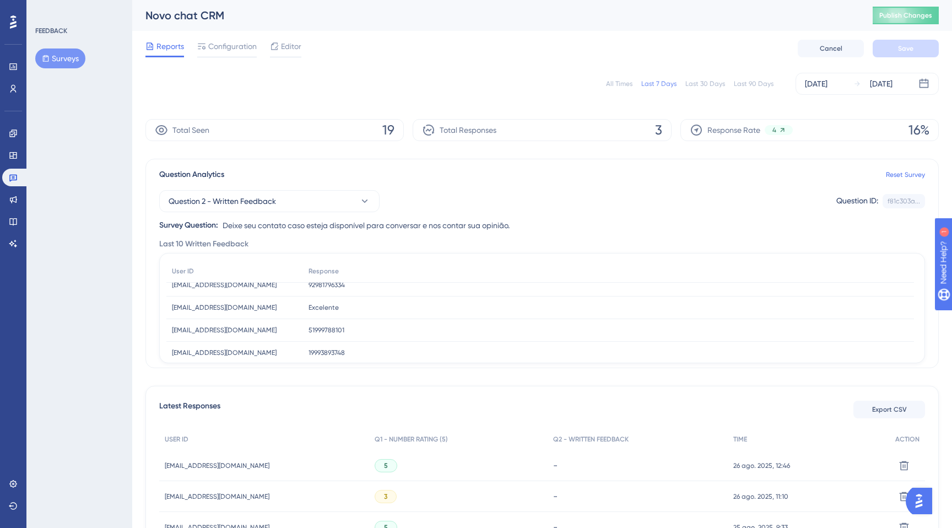
scroll to position [0, 0]
click at [323, 313] on span "Excelente" at bounding box center [323, 315] width 30 height 9
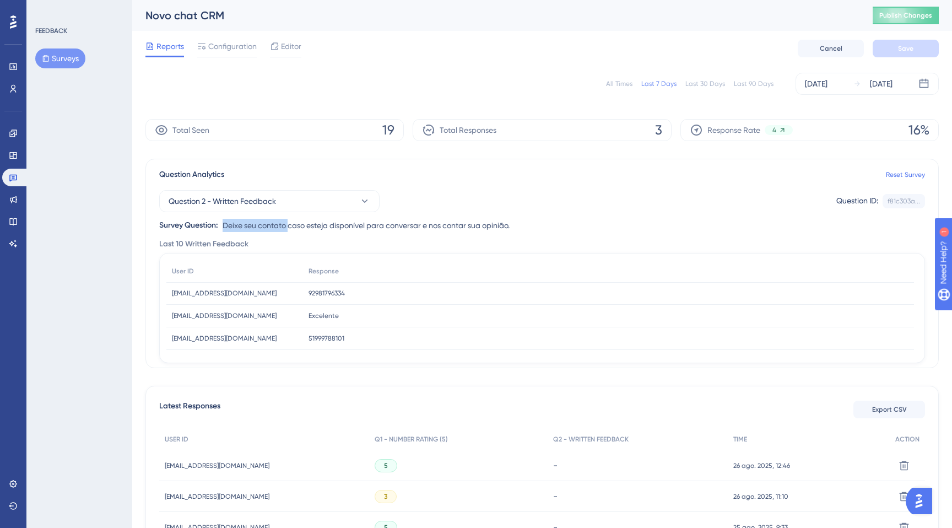
drag, startPoint x: 223, startPoint y: 225, endPoint x: 291, endPoint y: 224, distance: 67.7
click at [291, 224] on span "Deixe seu contato caso esteja disponível para conversar e nos contar sua opiniã…" at bounding box center [365, 225] width 287 height 13
click at [14, 70] on icon at bounding box center [13, 66] width 9 height 9
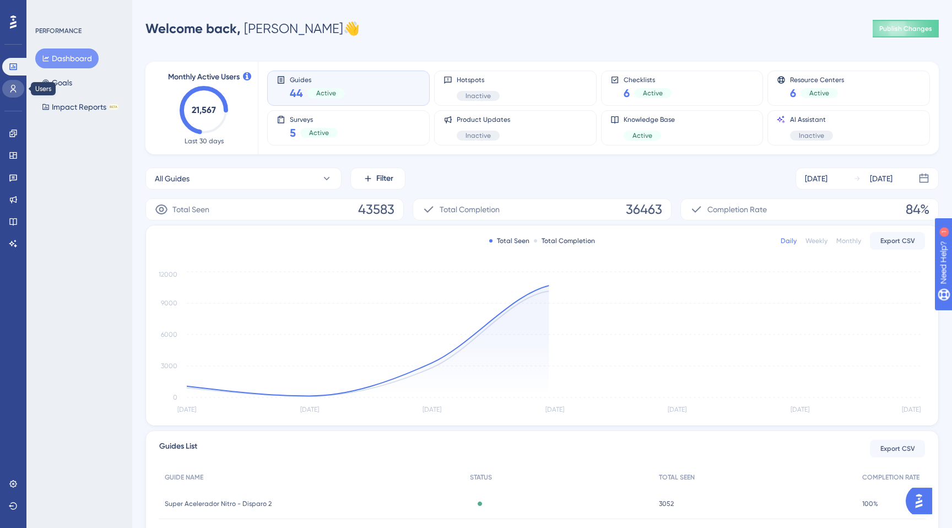
click at [13, 85] on icon at bounding box center [13, 88] width 9 height 9
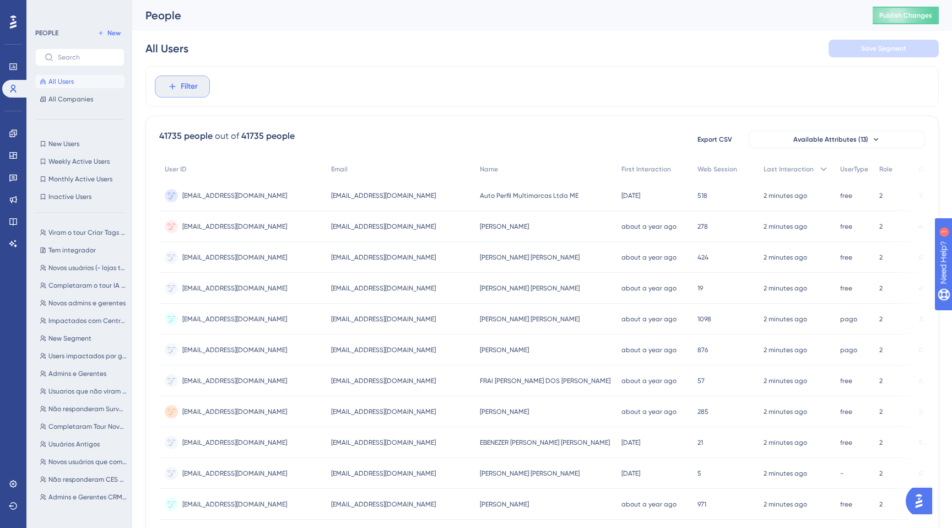
click at [187, 86] on span "Filter" at bounding box center [189, 86] width 17 height 13
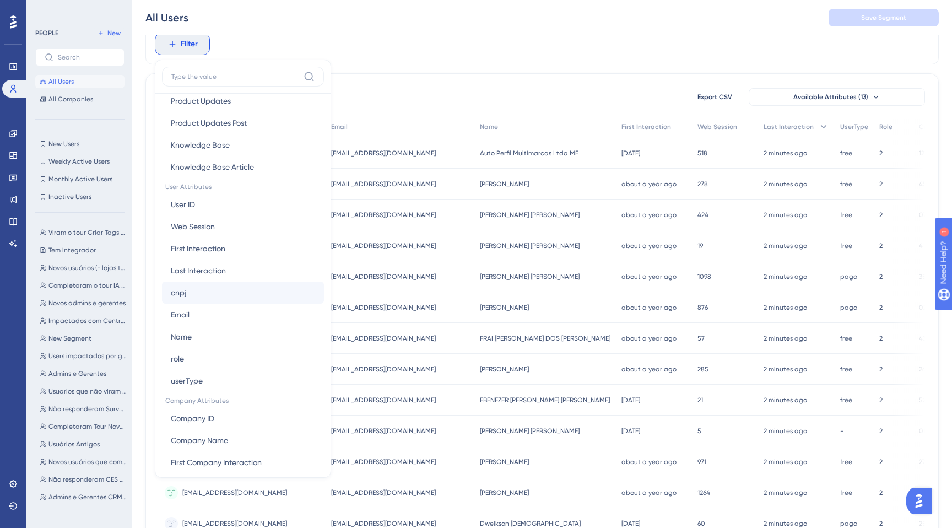
scroll to position [432, 0]
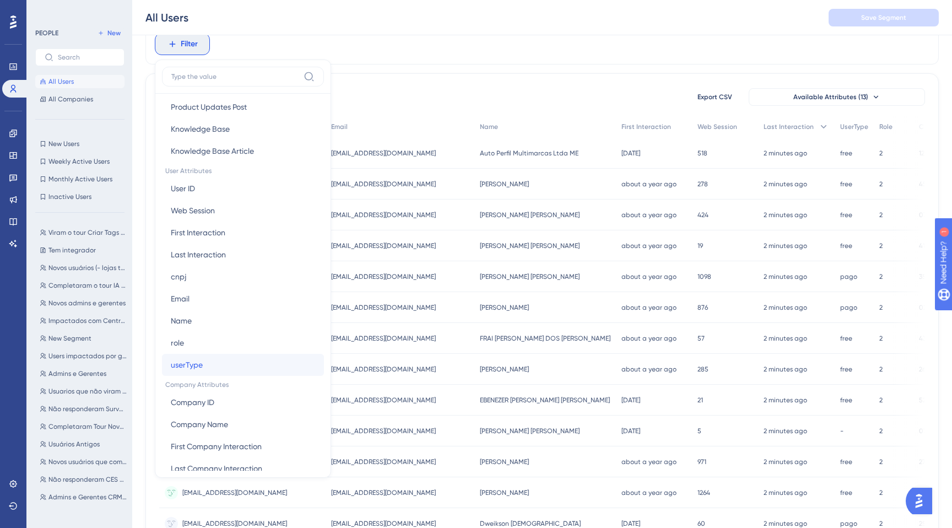
click at [202, 361] on button "userType userType" at bounding box center [243, 365] width 162 height 22
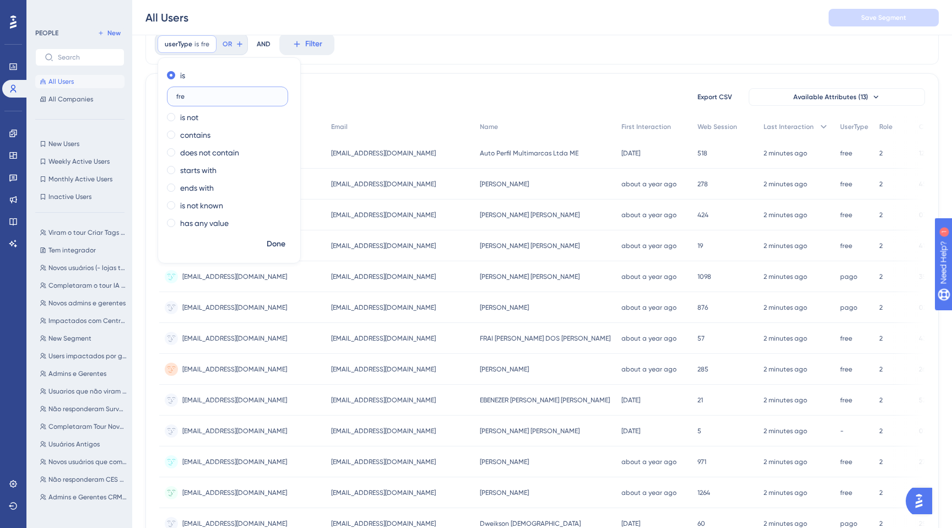
type input "free"
click at [280, 238] on span "Done" at bounding box center [276, 243] width 19 height 13
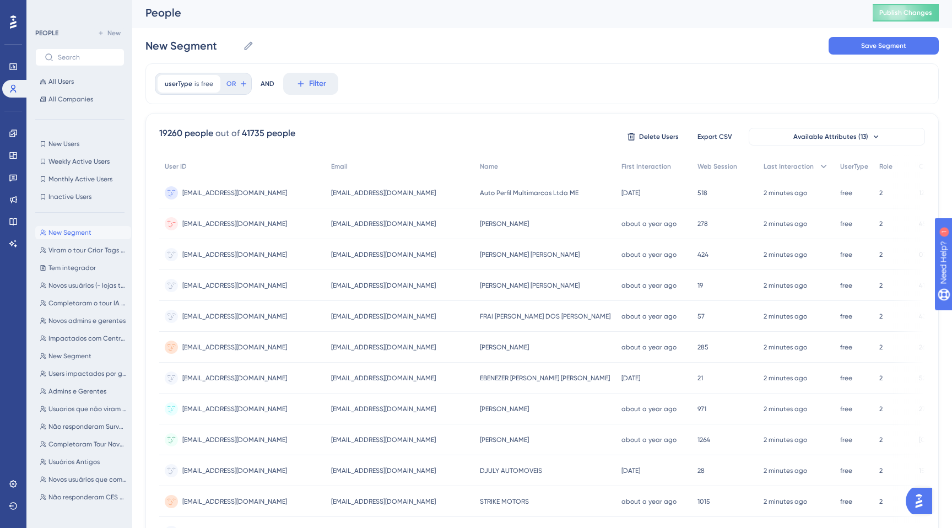
scroll to position [0, 0]
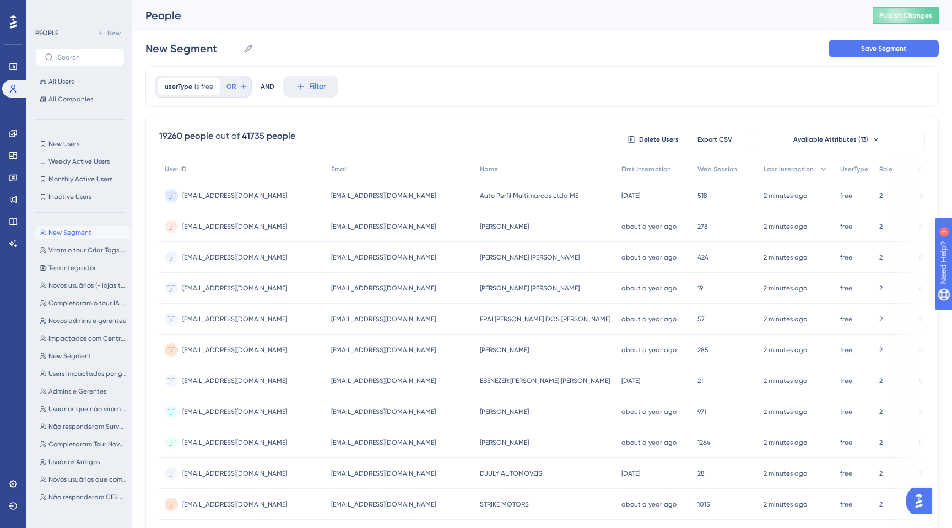
click at [209, 45] on input "New Segment" at bounding box center [191, 48] width 93 height 15
type input "Users free"
click at [204, 47] on input "Users free" at bounding box center [181, 48] width 72 height 15
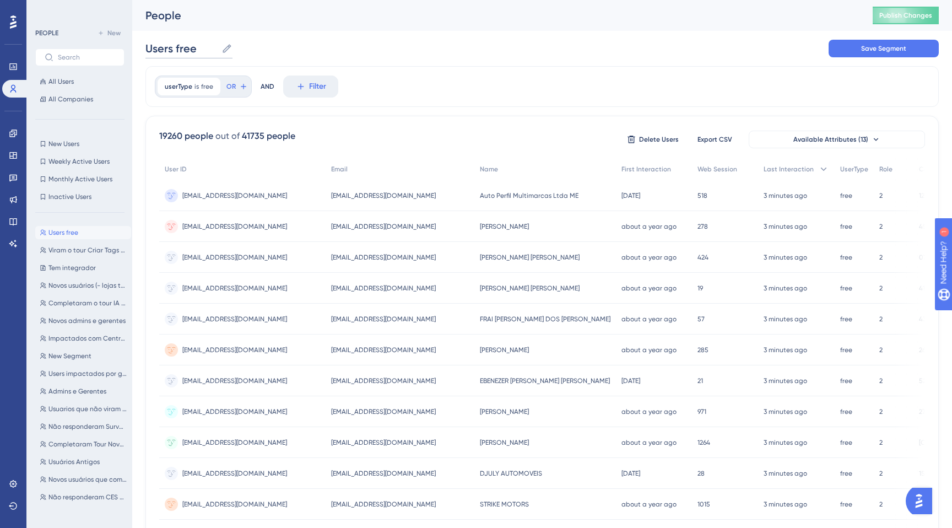
click at [204, 47] on input "Users free" at bounding box center [181, 48] width 72 height 15
click at [399, 83] on div "userType is free free Remove OR AND Filter" at bounding box center [541, 86] width 793 height 41
click at [209, 84] on icon at bounding box center [212, 86] width 7 height 7
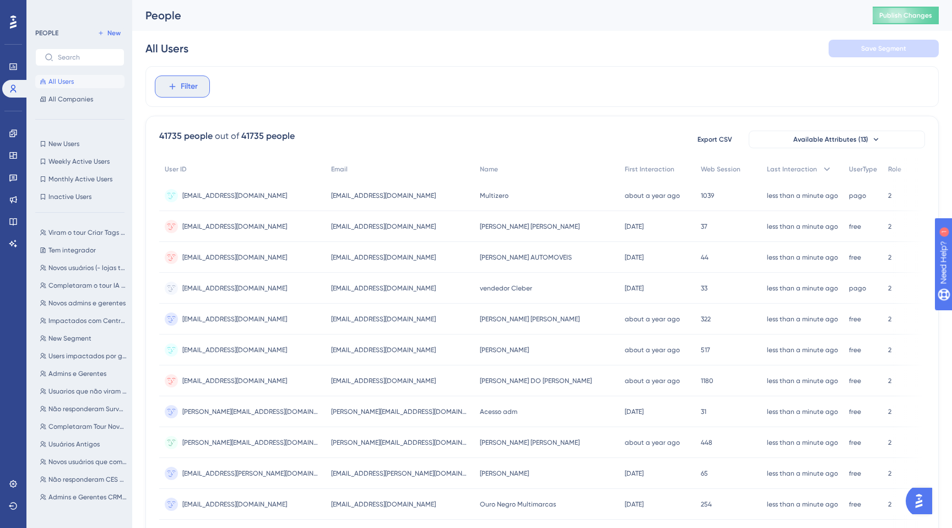
click at [208, 84] on button "Filter" at bounding box center [182, 86] width 55 height 22
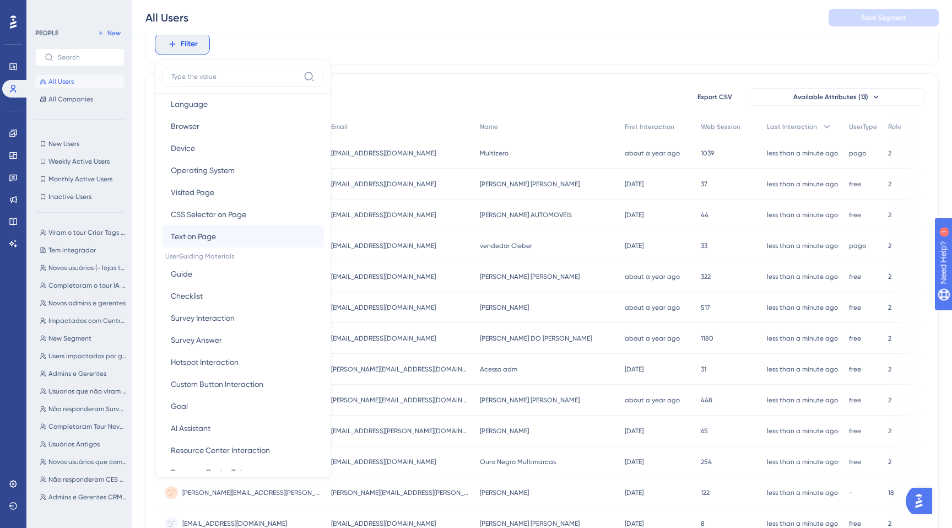
scroll to position [32, 0]
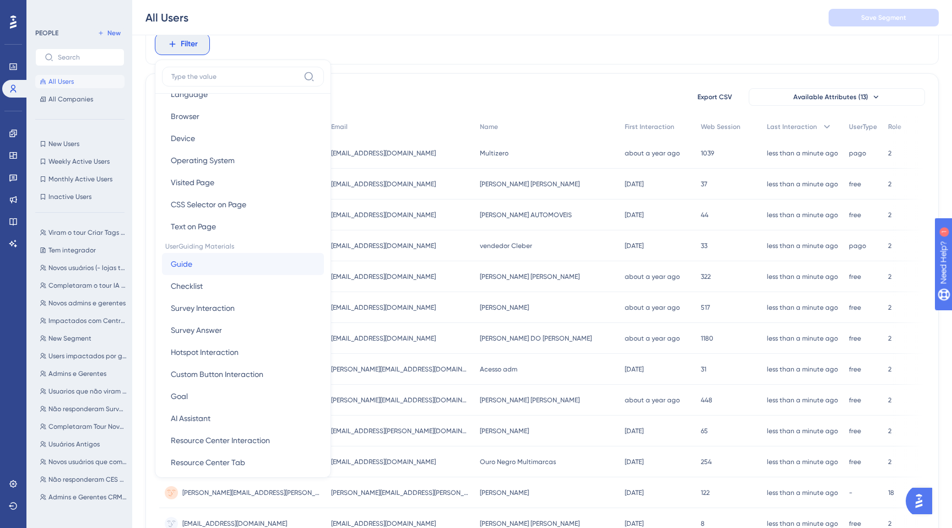
click at [200, 258] on button "Guide Guide" at bounding box center [243, 264] width 162 height 22
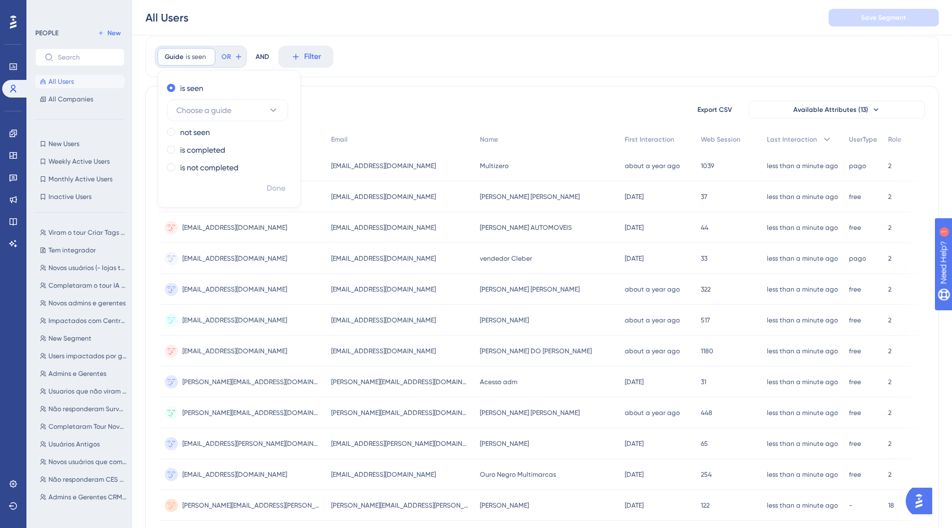
scroll to position [29, 0]
click at [207, 115] on span "Choose a guide" at bounding box center [203, 111] width 55 height 13
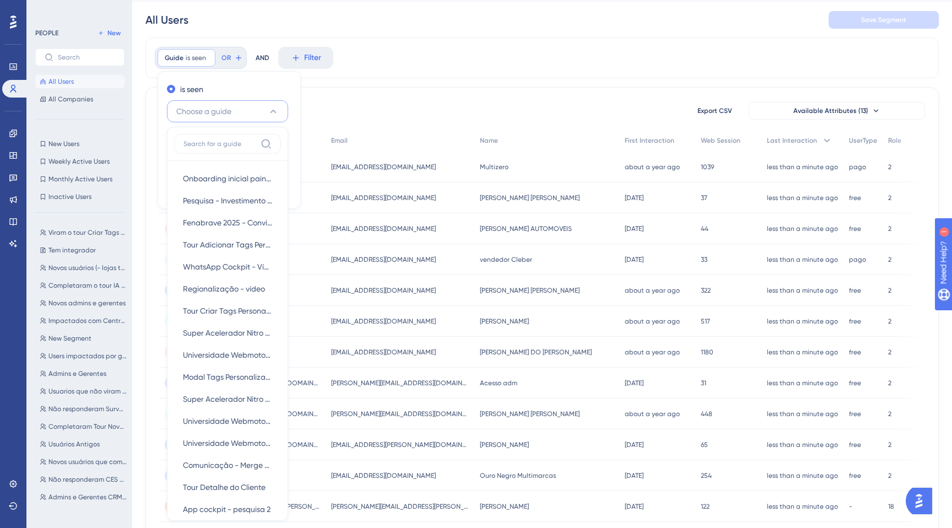
scroll to position [49, 0]
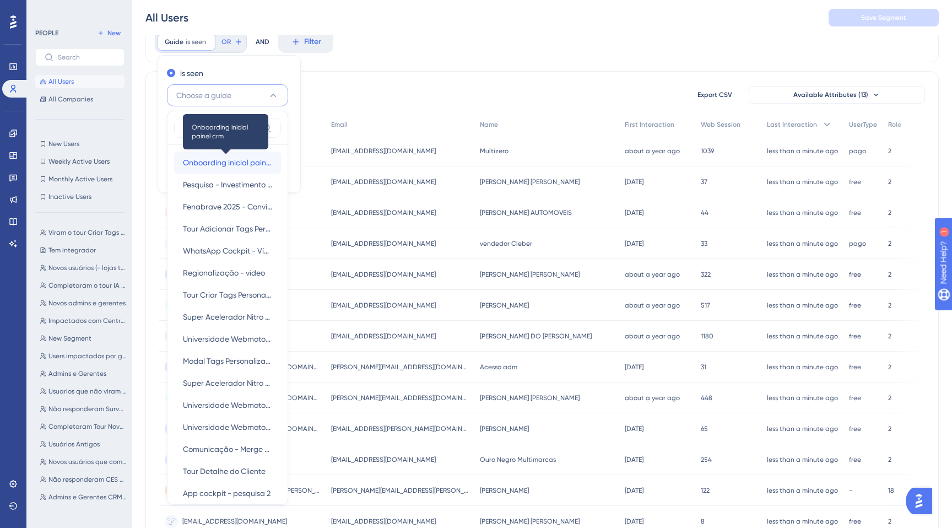
click at [205, 164] on span "Onboarding inicial painel crm" at bounding box center [227, 162] width 89 height 13
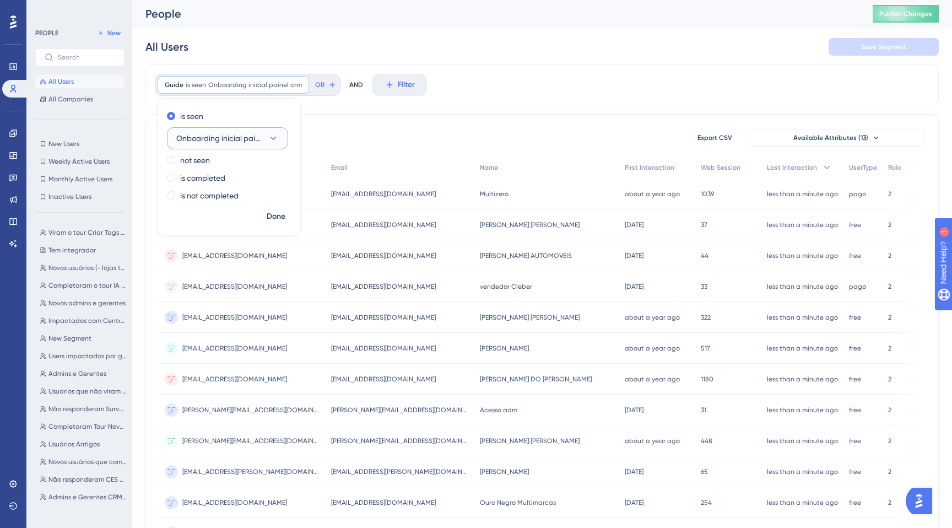
scroll to position [0, 0]
click at [336, 128] on div "41735 people out of 41735 people Export CSV Available Attributes (13) User ID E…" at bounding box center [541, 481] width 793 height 730
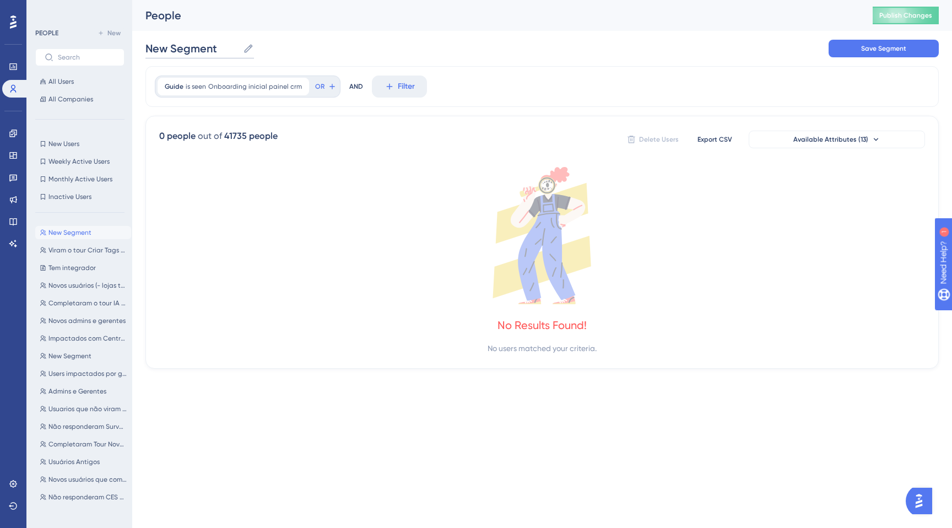
click at [154, 46] on input "New Segment" at bounding box center [191, 48] width 93 height 15
type input "Todos que completaram o tour painel"
click at [415, 50] on div "Todos que completaram o tour painel Todos que completaram o tour painel Save Se…" at bounding box center [541, 48] width 793 height 35
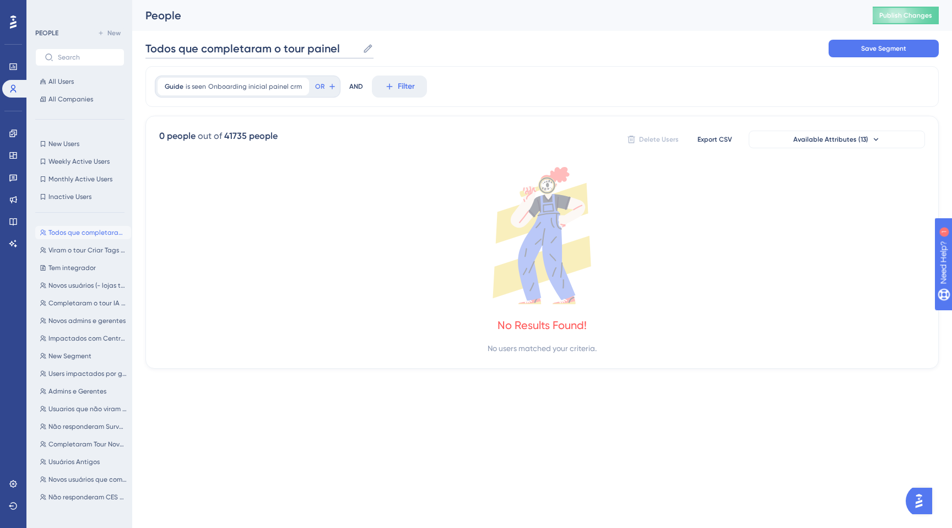
click at [326, 48] on input "Todos que completaram o tour painel" at bounding box center [251, 48] width 213 height 15
click at [206, 211] on icon at bounding box center [541, 235] width 765 height 137
click at [95, 232] on button at bounding box center [83, 231] width 96 height 11
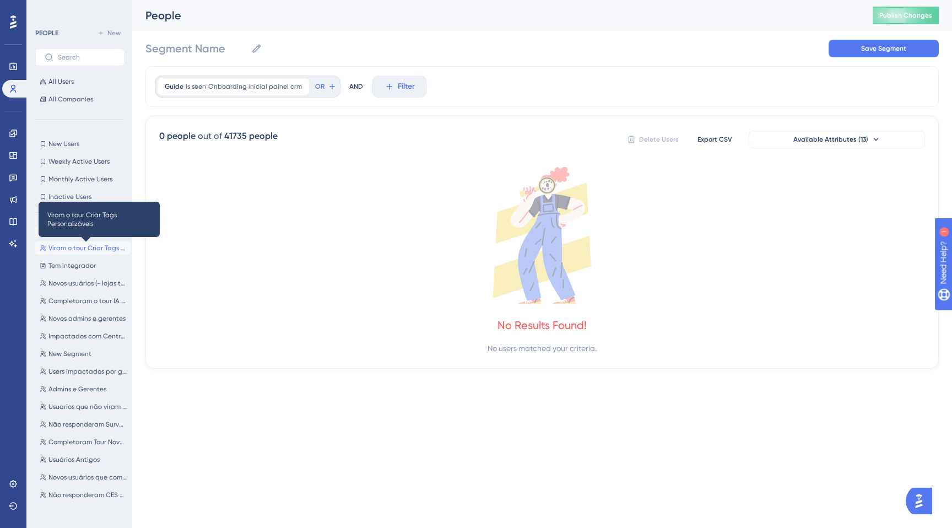
click at [85, 248] on span "Viram o tour Criar Tags Personalizáveis" at bounding box center [87, 247] width 78 height 9
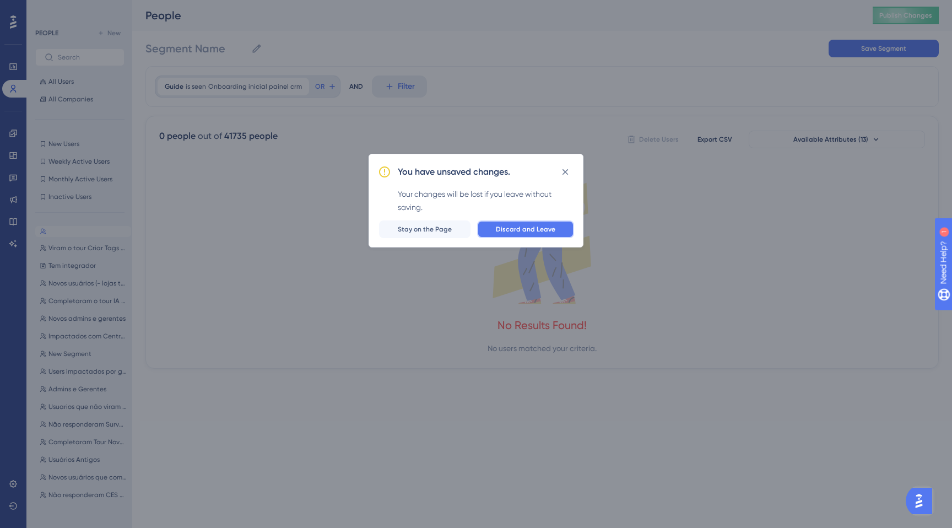
click at [547, 225] on span "Discard and Leave" at bounding box center [525, 229] width 59 height 9
type input "Viram o tour Criar Tags Personalizáveis"
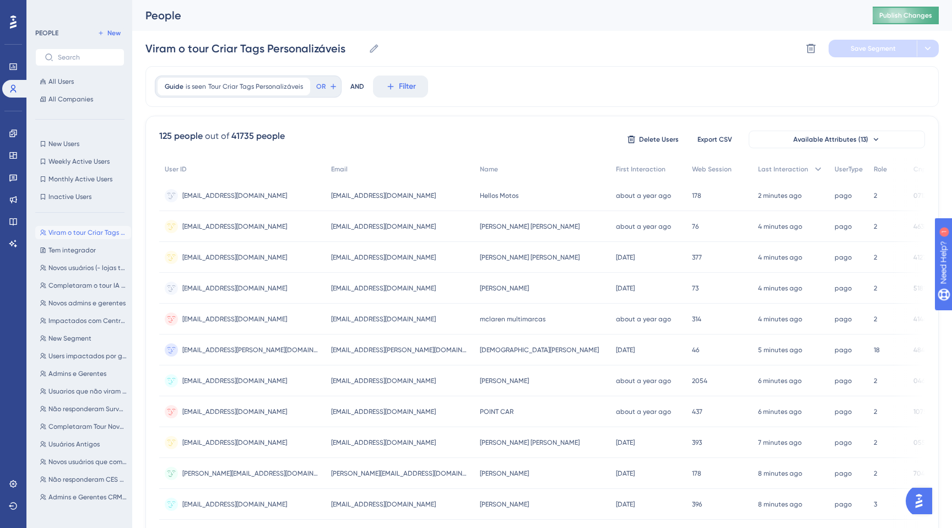
click at [882, 18] on span "Publish Changes" at bounding box center [905, 15] width 53 height 9
click at [20, 135] on link at bounding box center [13, 133] width 22 height 18
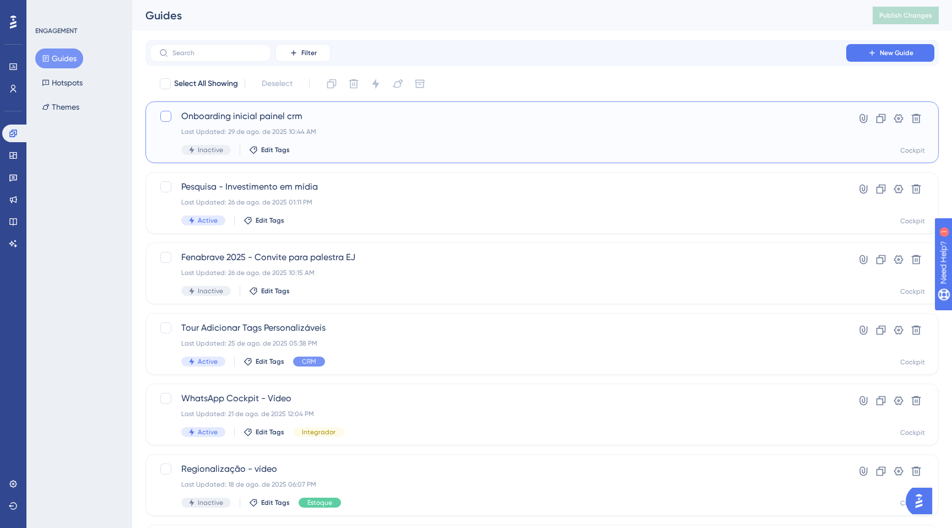
click at [165, 112] on div at bounding box center [165, 116] width 11 height 11
click at [164, 117] on icon at bounding box center [166, 117] width 6 height 4
checkbox input "false"
click at [372, 132] on div "Last Updated: 29 de ago. de 2025 10:44 AM" at bounding box center [497, 131] width 633 height 9
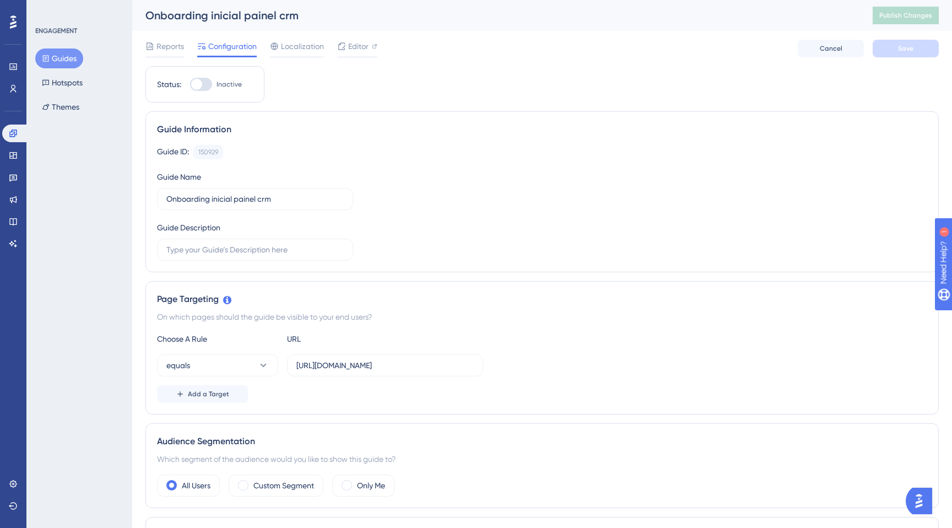
click at [195, 86] on div at bounding box center [196, 84] width 11 height 11
click at [190, 85] on input "Inactive" at bounding box center [189, 84] width 1 height 1
click at [195, 86] on div at bounding box center [201, 84] width 22 height 13
click at [190, 85] on input "Active" at bounding box center [189, 84] width 1 height 1
checkbox input "false"
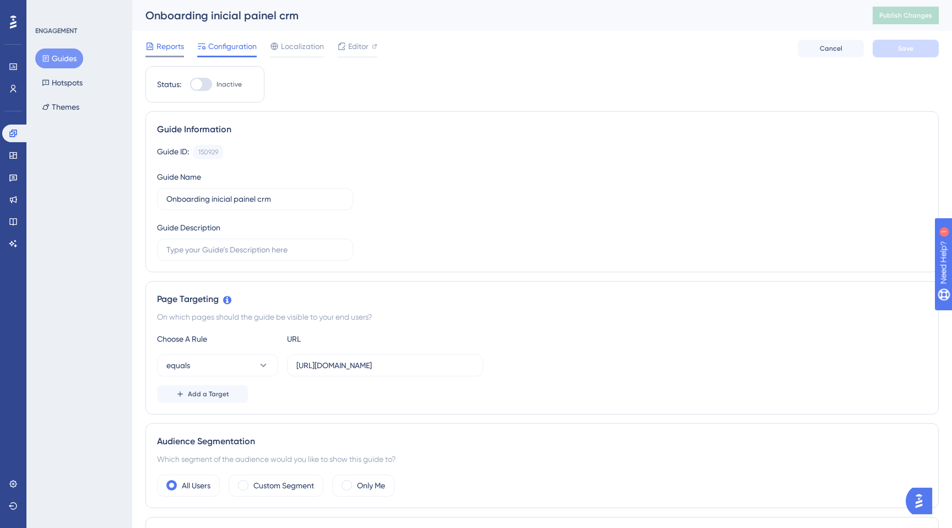
click at [173, 45] on span "Reports" at bounding box center [170, 46] width 28 height 13
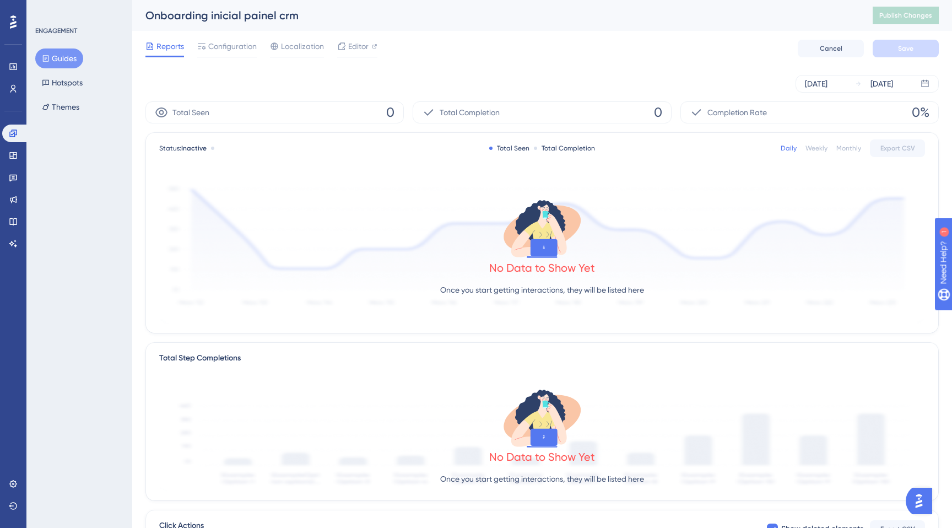
click at [55, 58] on button "Guides" at bounding box center [59, 58] width 48 height 20
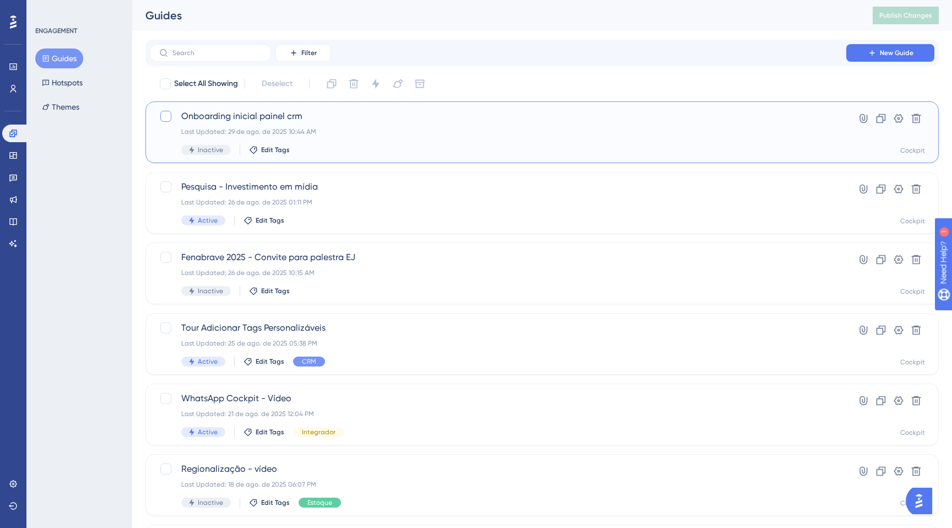
click at [167, 116] on div at bounding box center [165, 116] width 11 height 11
checkbox input "true"
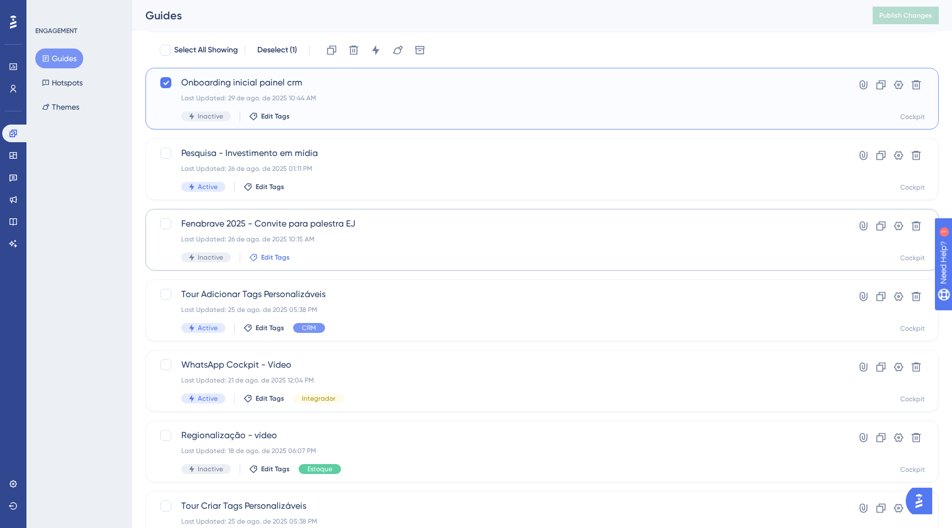
scroll to position [32, 0]
click at [273, 258] on span "Edit Tags" at bounding box center [275, 258] width 29 height 9
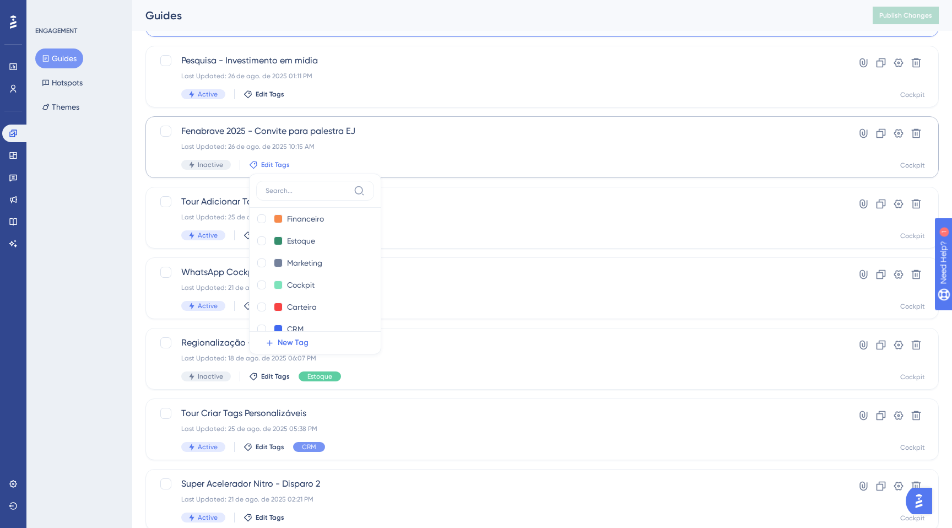
scroll to position [102, 0]
click at [265, 257] on div at bounding box center [261, 255] width 11 height 11
checkbox input "true"
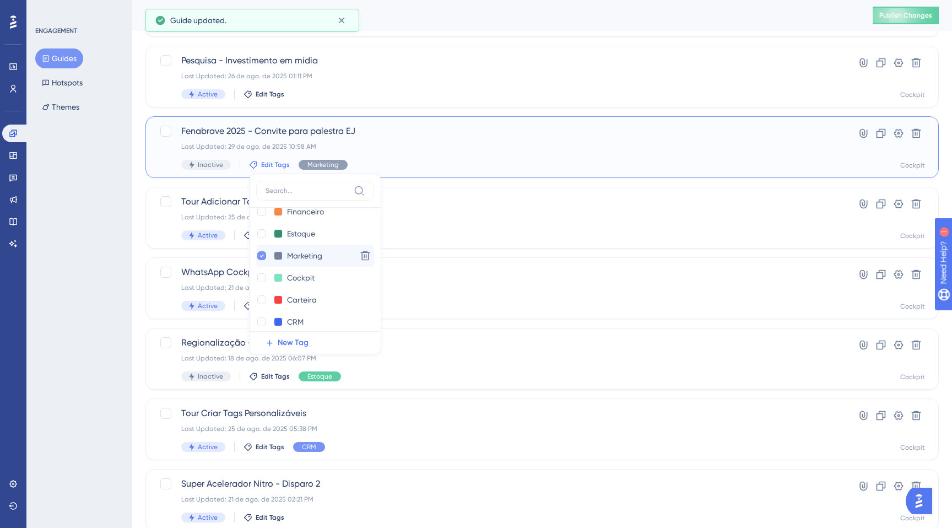
checkbox input "false"
click at [124, 234] on div "ENGAGEMENT Guides Hotspots Themes" at bounding box center [79, 264] width 106 height 528
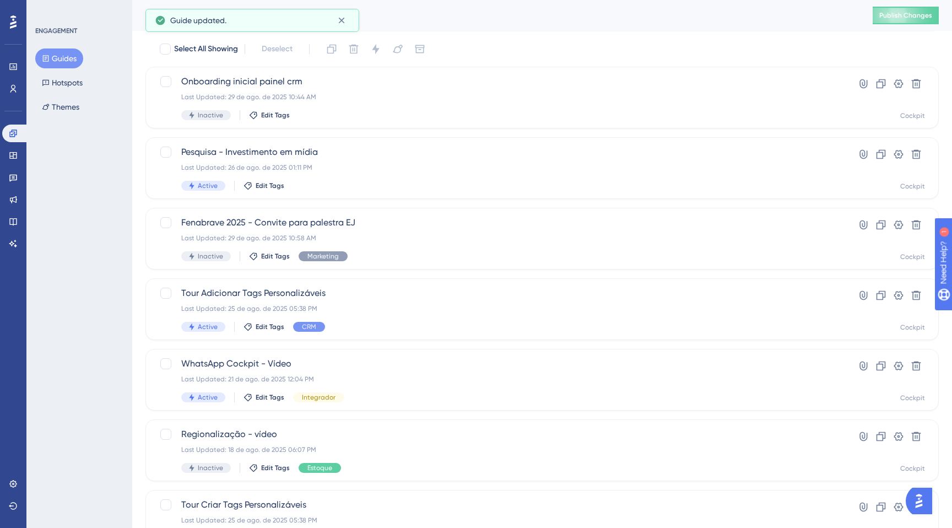
scroll to position [28, 0]
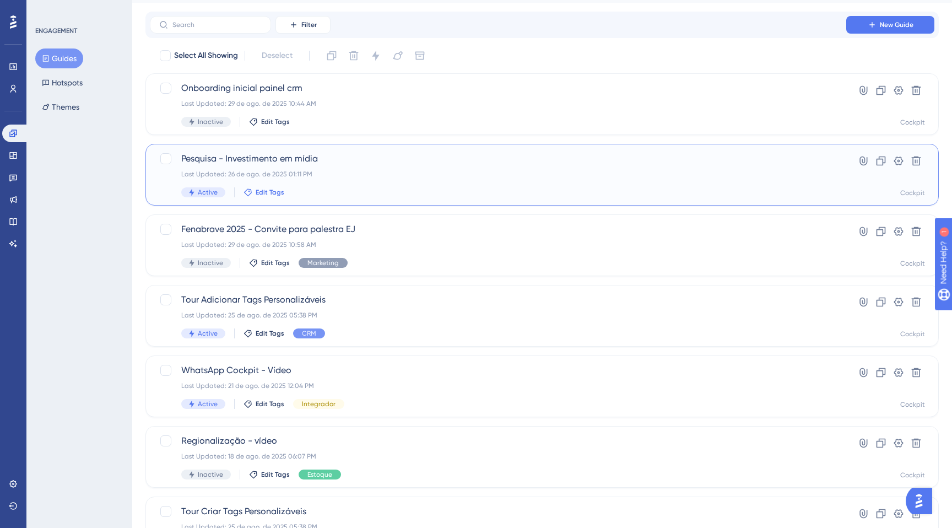
click at [270, 190] on span "Edit Tags" at bounding box center [270, 192] width 29 height 9
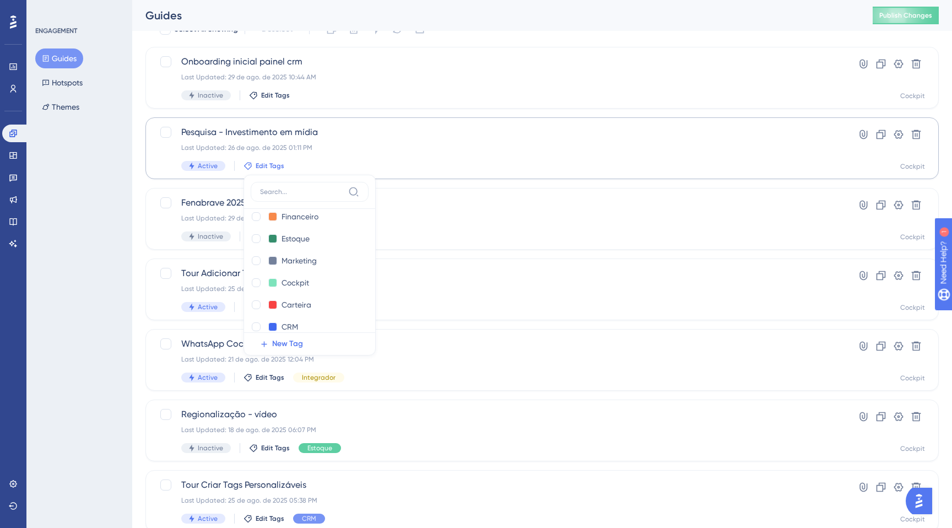
scroll to position [111, 0]
click at [252, 245] on div at bounding box center [256, 247] width 9 height 9
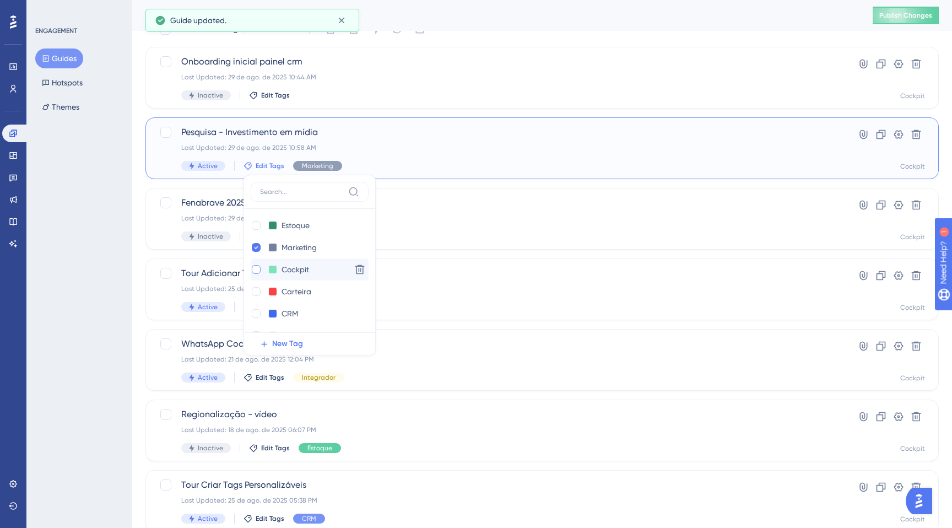
checkbox input "true"
click at [127, 215] on div "ENGAGEMENT Guides Hotspots Themes" at bounding box center [79, 264] width 106 height 528
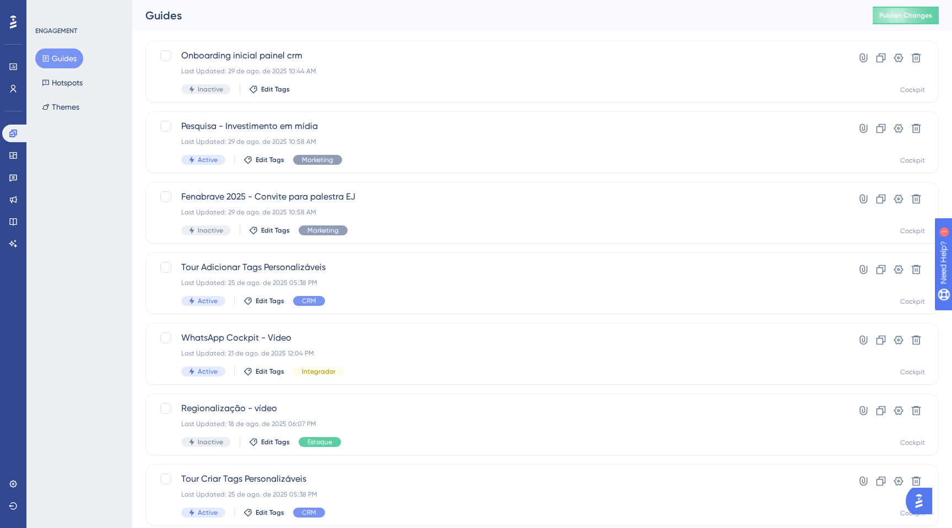
scroll to position [0, 0]
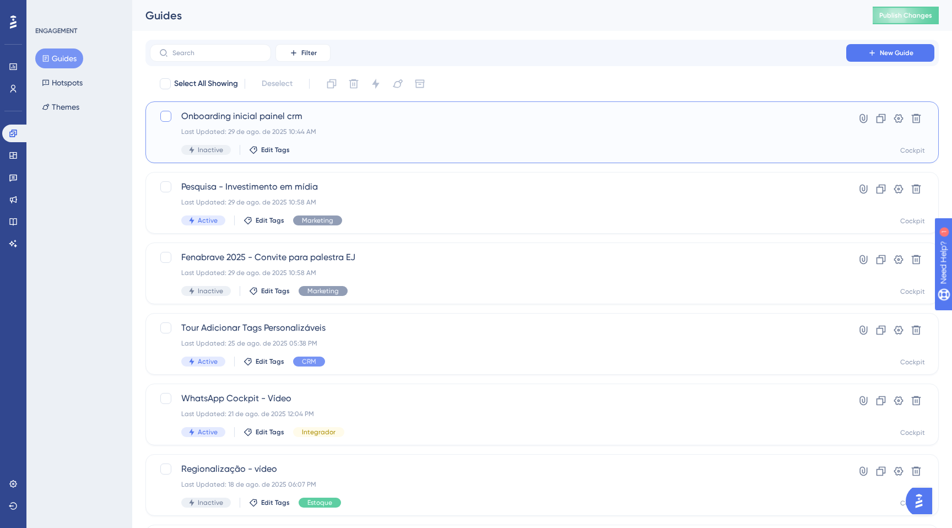
click at [169, 115] on div at bounding box center [165, 116] width 11 height 11
checkbox input "true"
click at [372, 82] on icon at bounding box center [375, 83] width 11 height 11
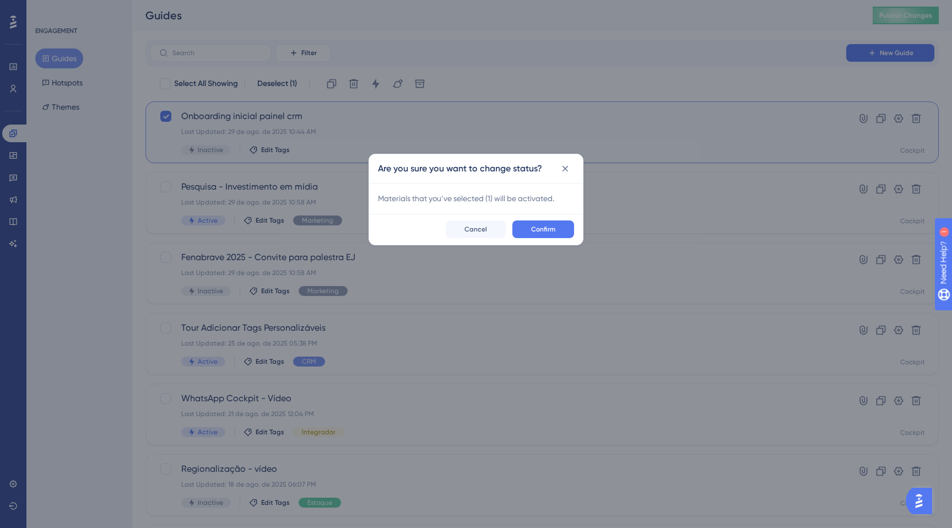
click at [455, 198] on span "Materials that you’ve selected ( 1 ) will be activated." at bounding box center [466, 198] width 176 height 9
click at [563, 167] on icon at bounding box center [565, 169] width 6 height 6
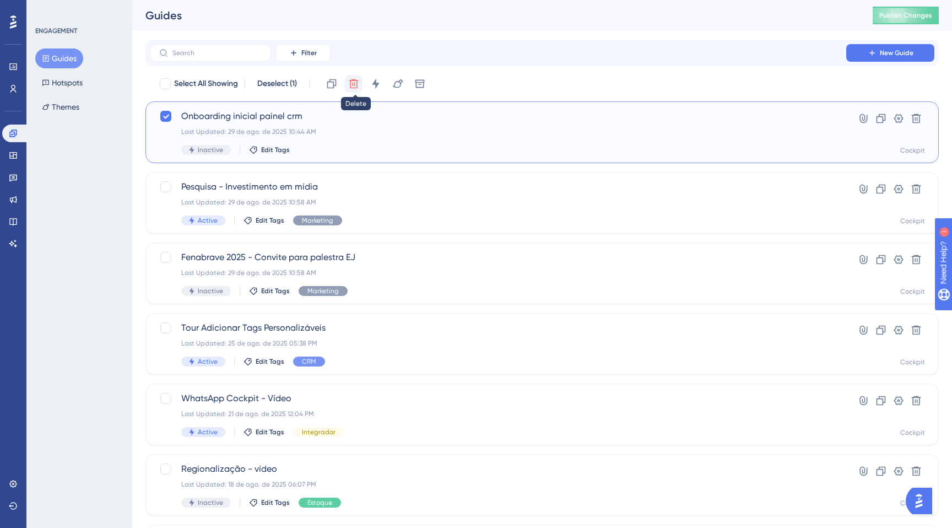
click at [351, 83] on icon at bounding box center [353, 83] width 9 height 9
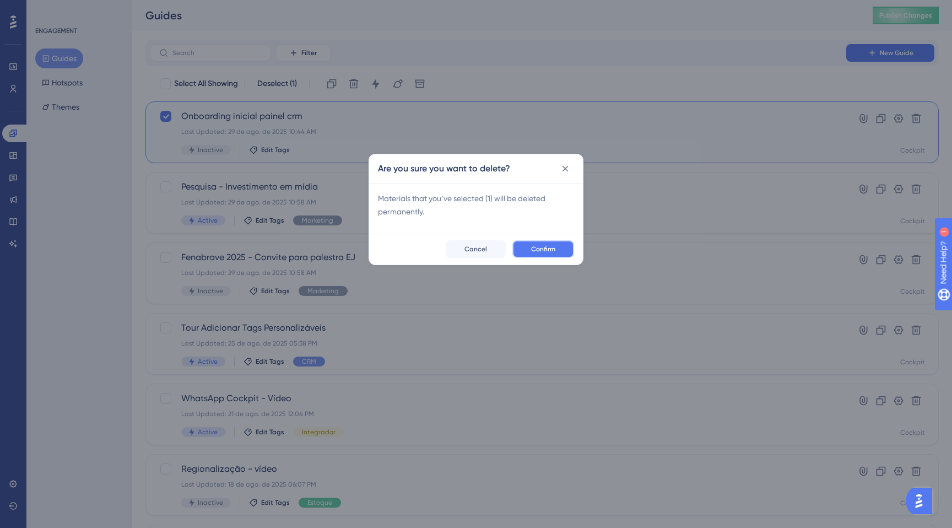
click at [530, 257] on button "Confirm" at bounding box center [543, 249] width 62 height 18
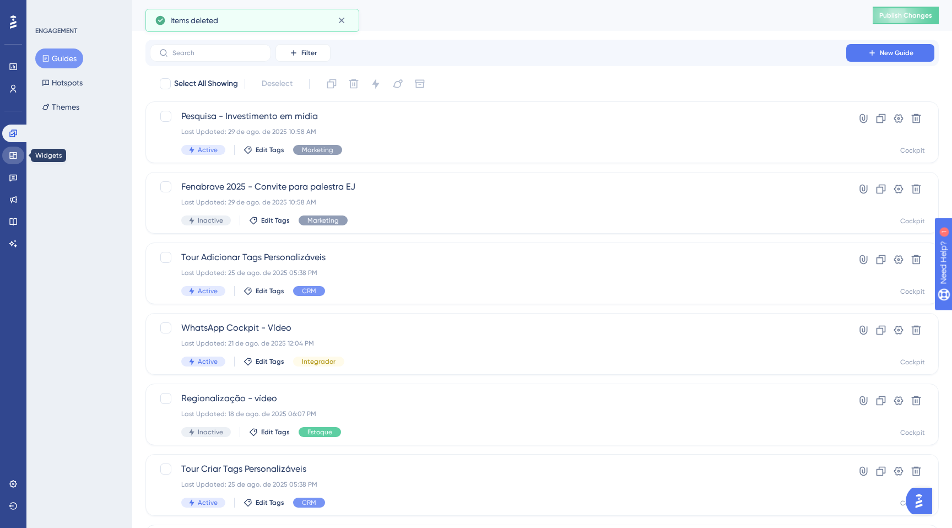
click at [9, 155] on icon at bounding box center [13, 155] width 9 height 9
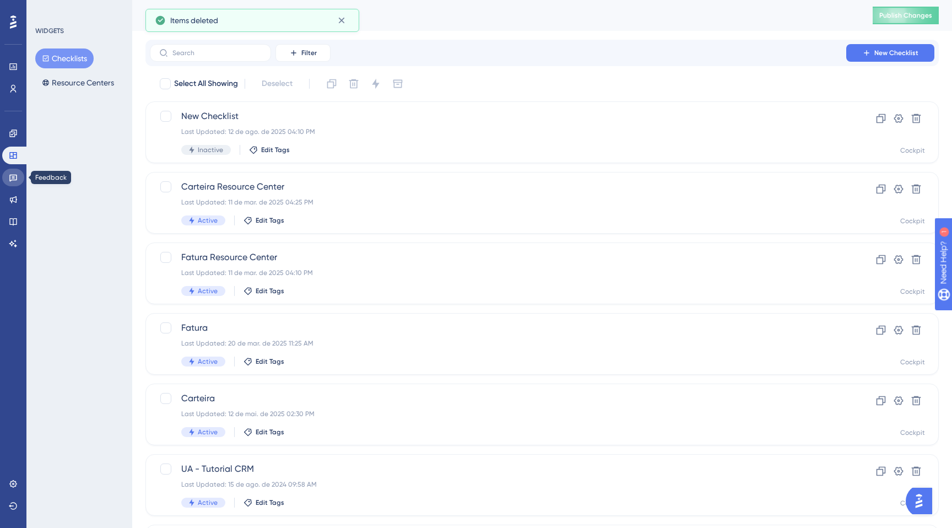
click at [8, 177] on link at bounding box center [13, 178] width 22 height 18
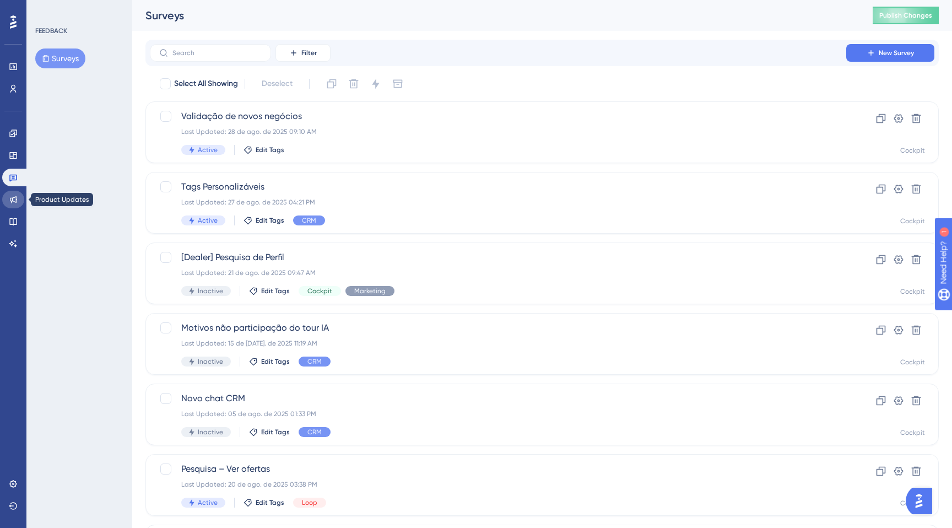
click at [9, 199] on icon at bounding box center [13, 199] width 9 height 9
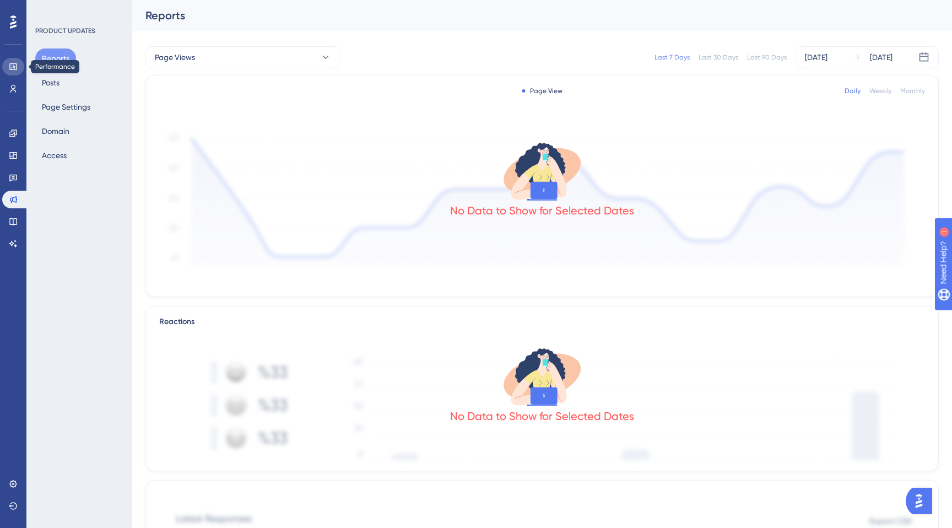
click at [7, 62] on link at bounding box center [13, 67] width 22 height 18
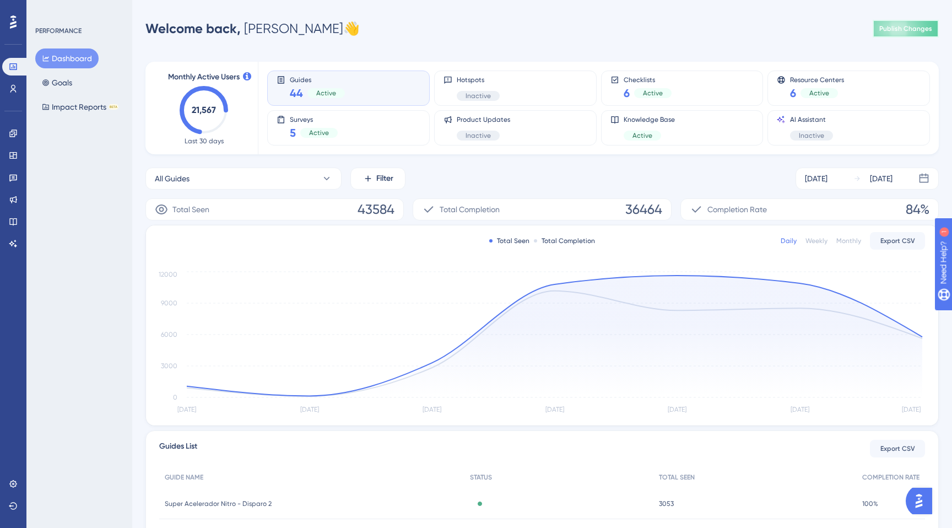
click at [887, 23] on button "Publish Changes" at bounding box center [905, 29] width 66 height 18
